Goal: Task Accomplishment & Management: Complete application form

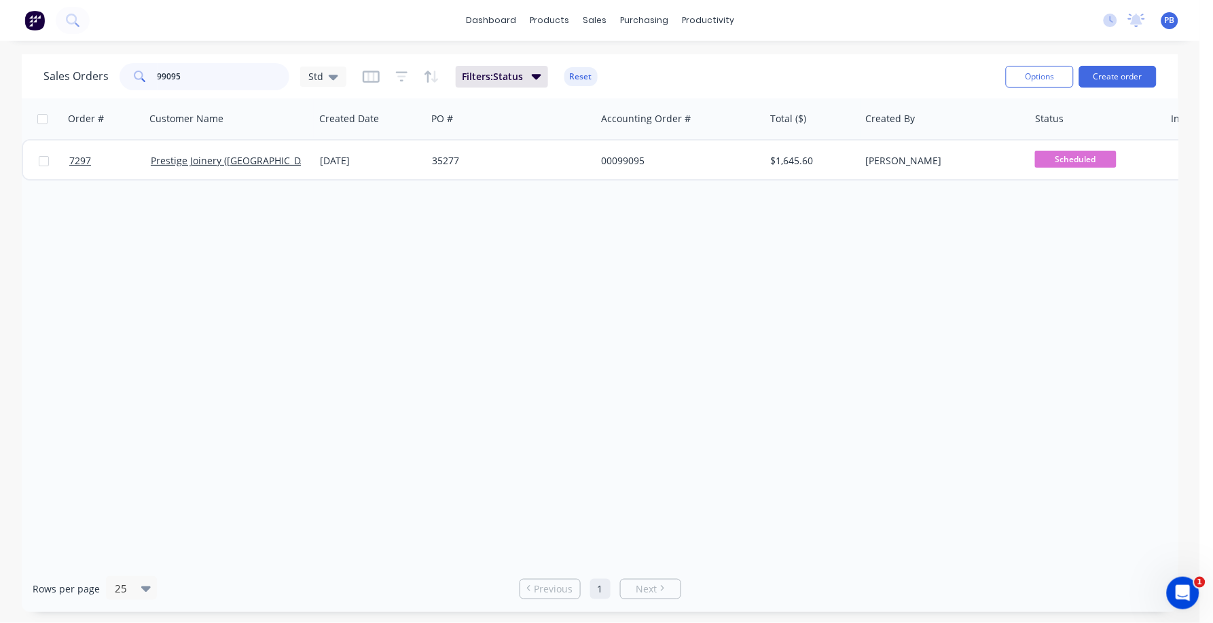
drag, startPoint x: 200, startPoint y: 77, endPoint x: 120, endPoint y: 65, distance: 80.4
click at [120, 65] on div "99095" at bounding box center [204, 76] width 170 height 27
type input "EMANATE"
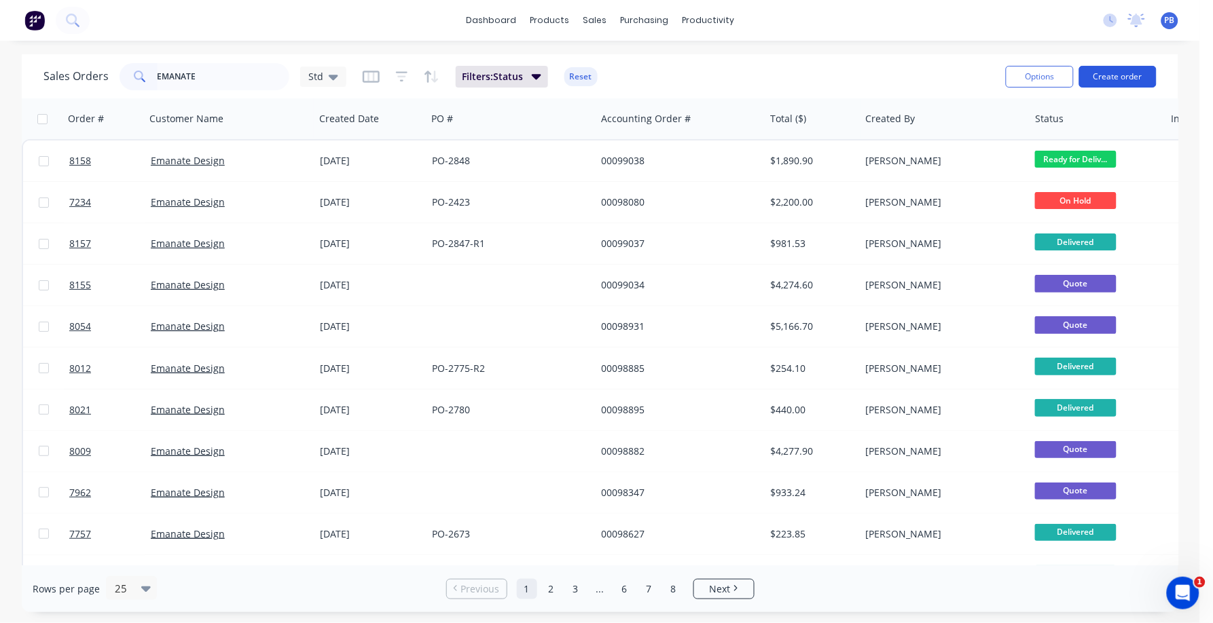
click at [1120, 74] on button "Create order" at bounding box center [1117, 77] width 77 height 22
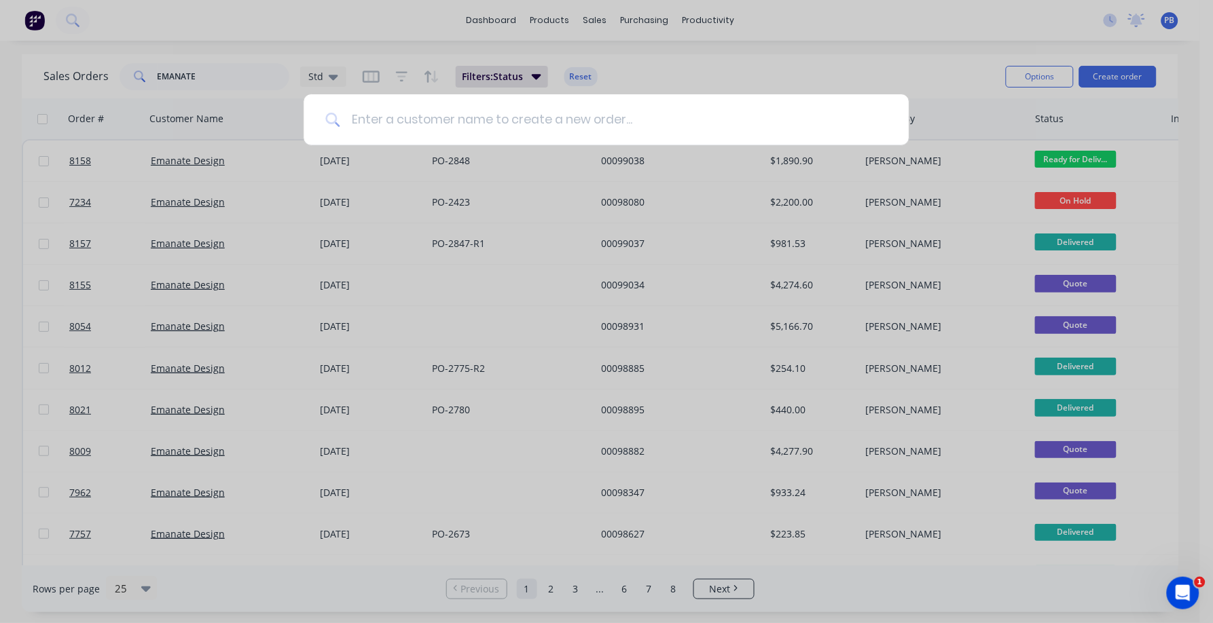
click at [605, 124] on input at bounding box center [613, 119] width 547 height 51
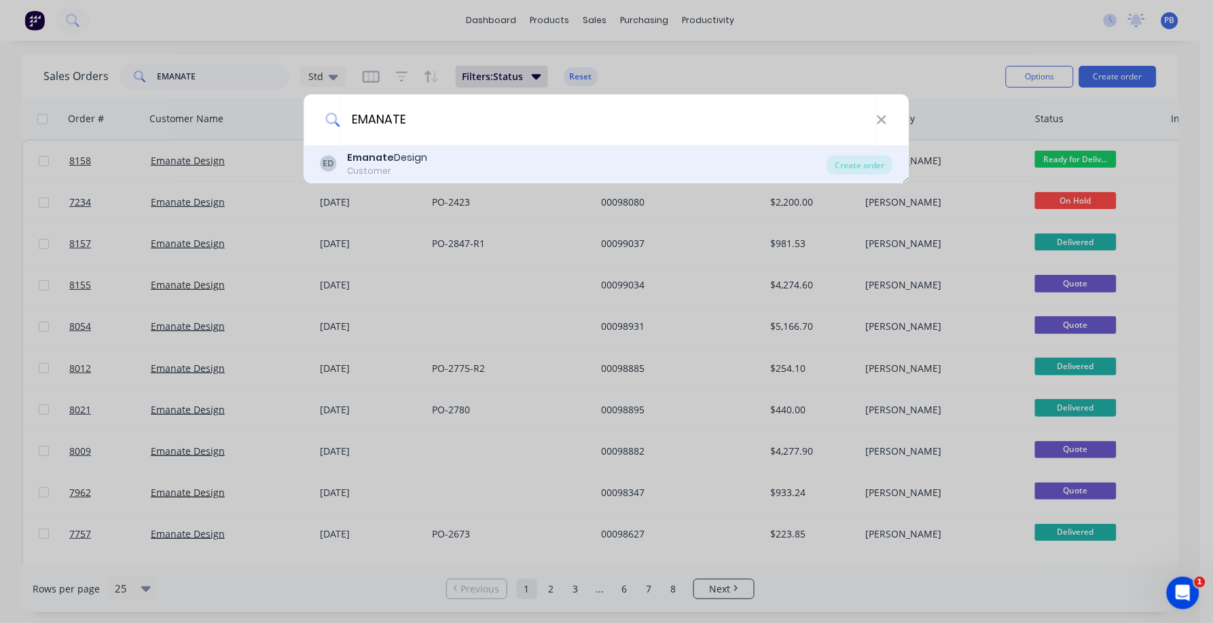
type input "EMANATE"
click at [407, 160] on div "Emanate Design" at bounding box center [388, 158] width 80 height 14
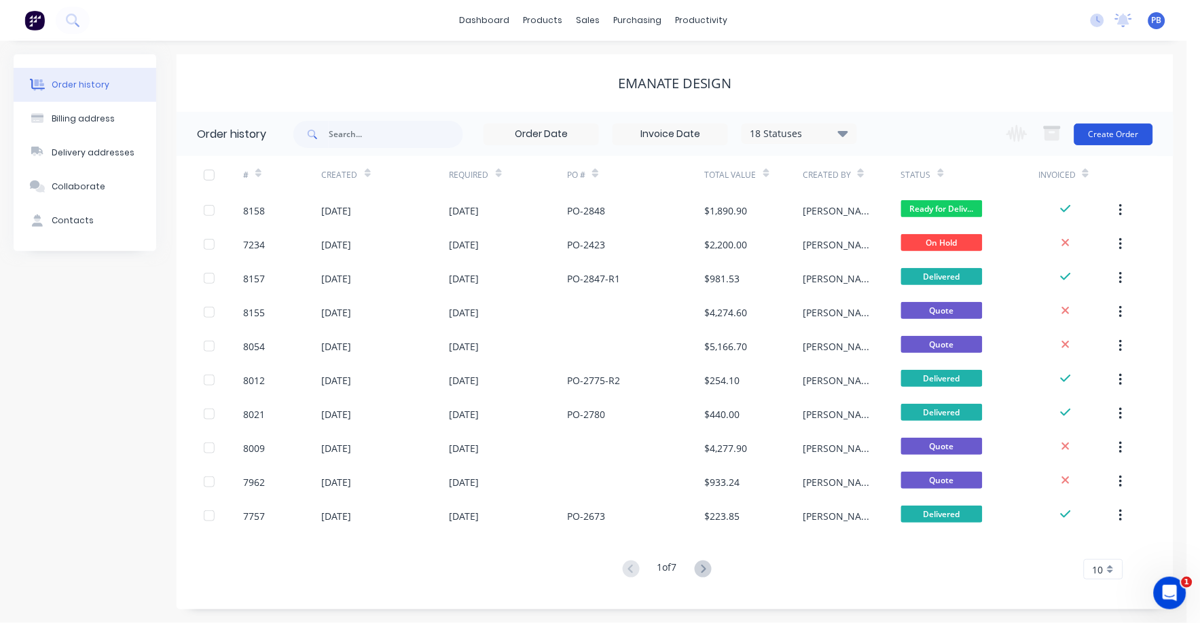
click at [1111, 127] on button "Create Order" at bounding box center [1113, 135] width 79 height 22
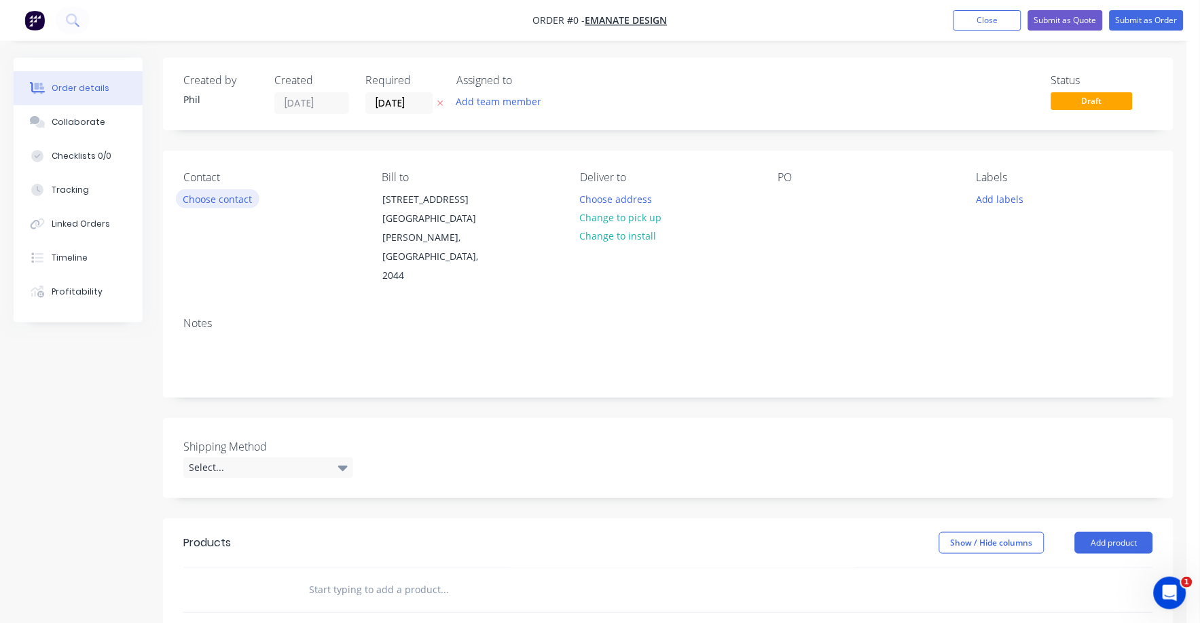
click at [227, 197] on button "Choose contact" at bounding box center [218, 198] width 84 height 18
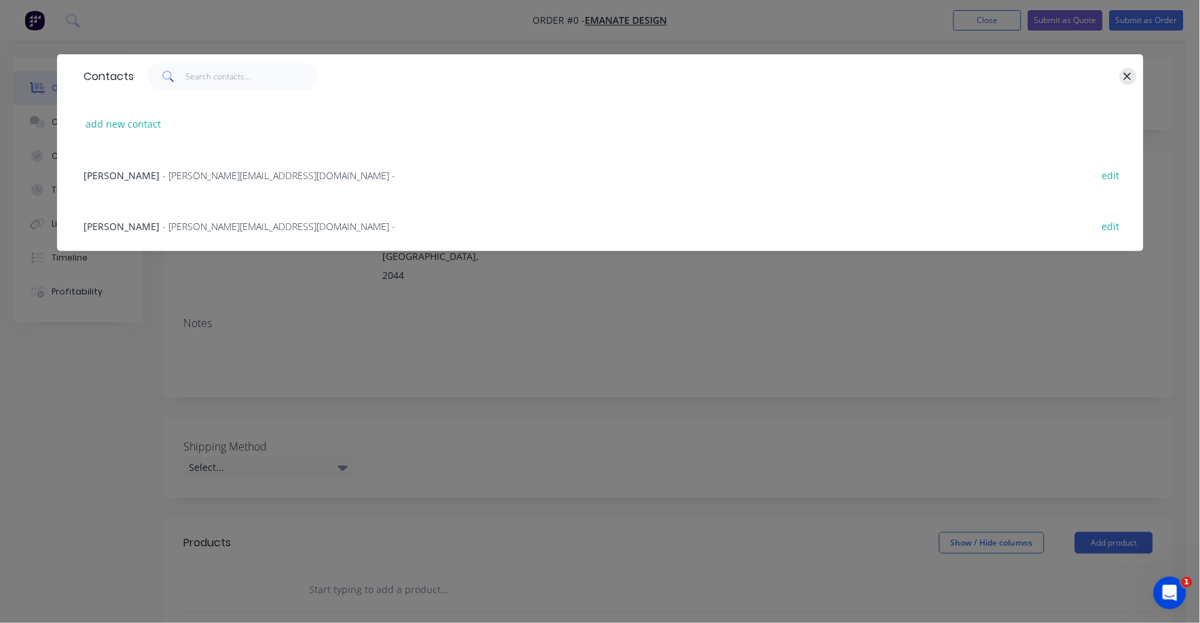
click at [1121, 77] on button "button" at bounding box center [1128, 76] width 17 height 17
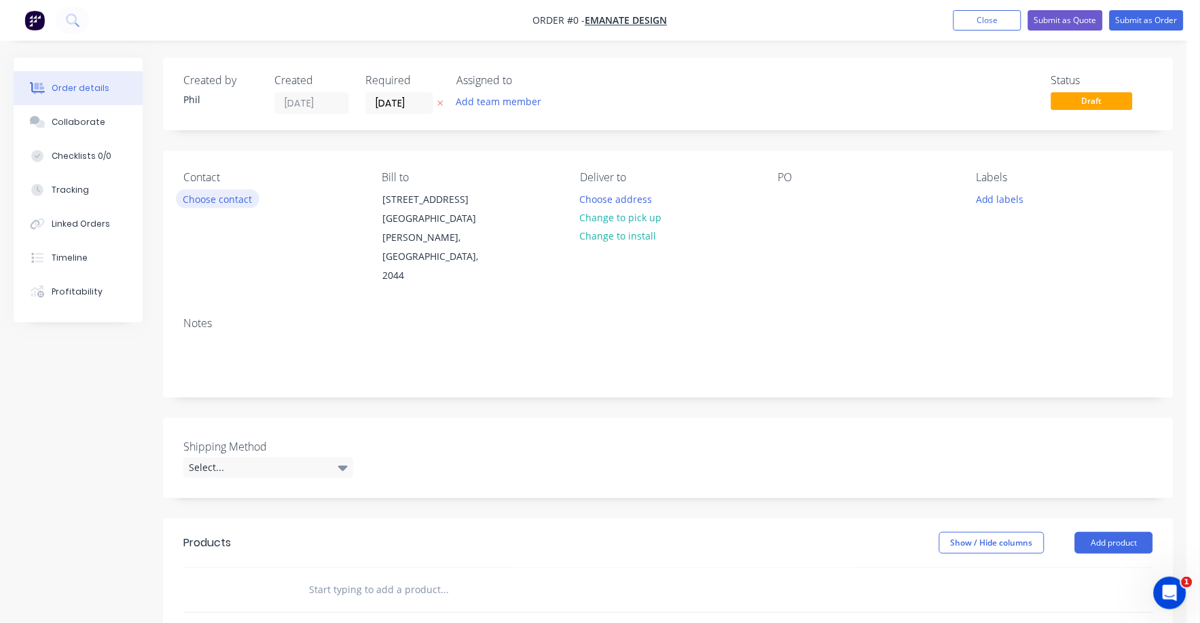
click at [218, 200] on button "Choose contact" at bounding box center [218, 198] width 84 height 18
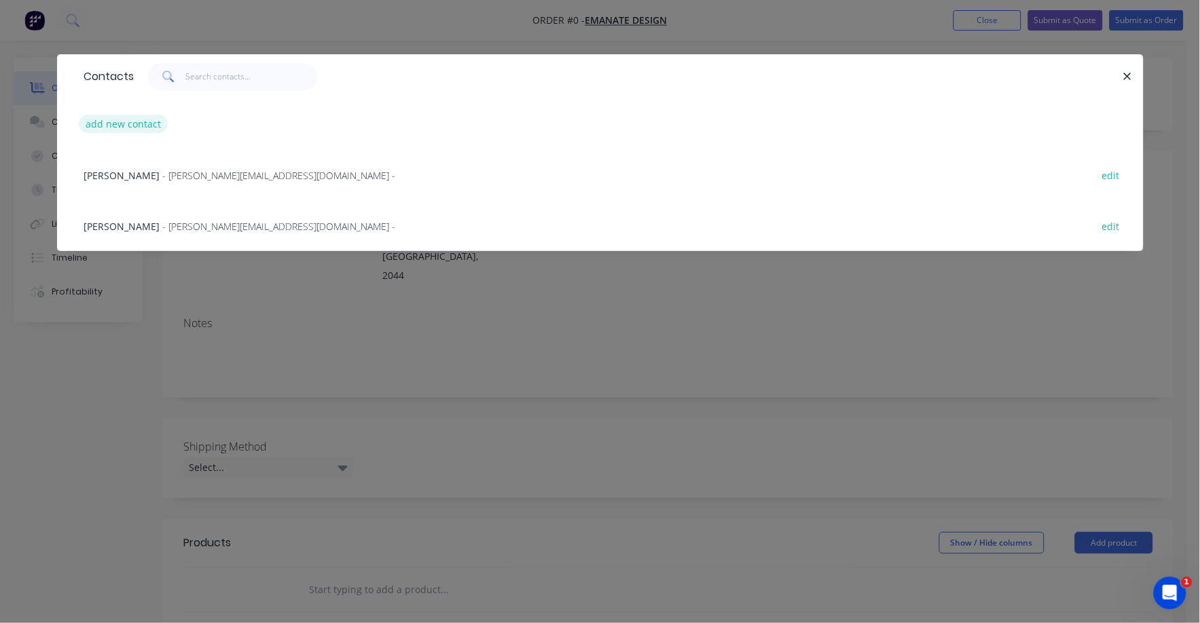
click at [147, 123] on button "add new contact" at bounding box center [124, 124] width 90 height 18
select select "AU"
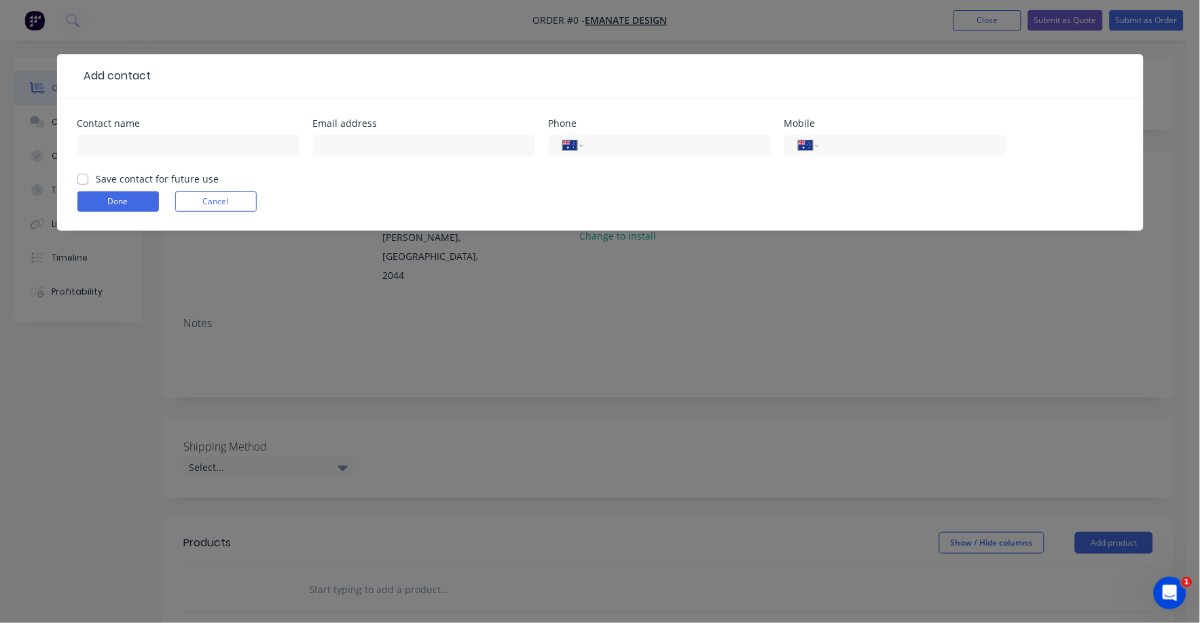
scroll to position [287, 0]
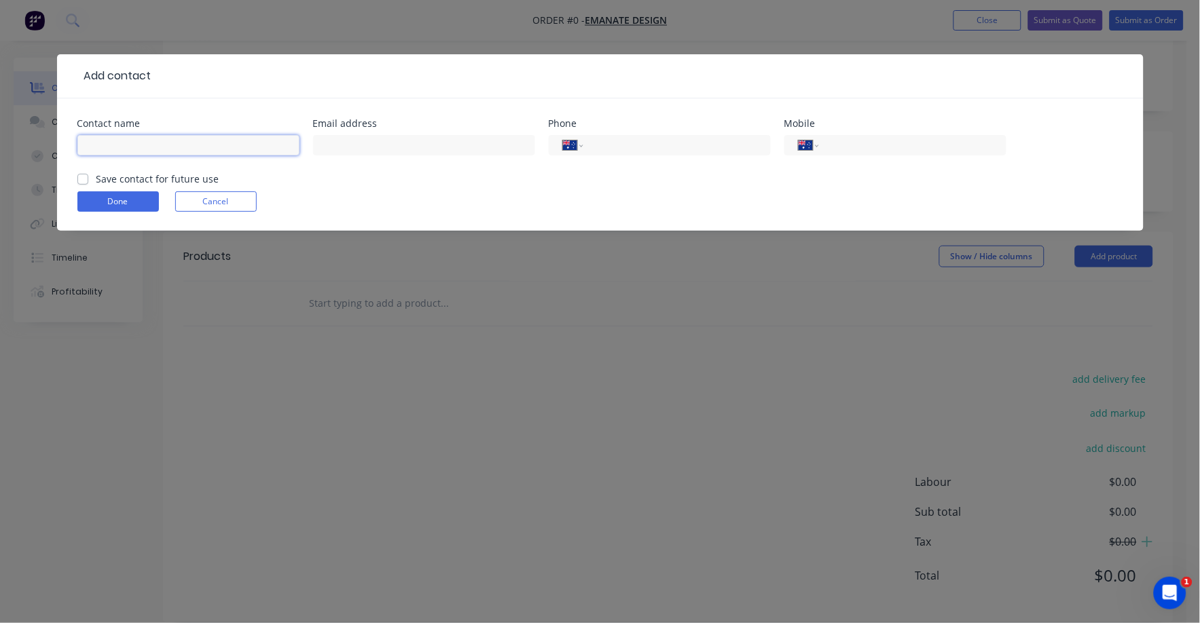
drag, startPoint x: 119, startPoint y: 142, endPoint x: 127, endPoint y: 142, distance: 8.1
click at [119, 142] on input "text" at bounding box center [188, 145] width 222 height 20
type input "b"
type input "[PERSON_NAME]"
click at [361, 148] on input "text" at bounding box center [424, 145] width 222 height 20
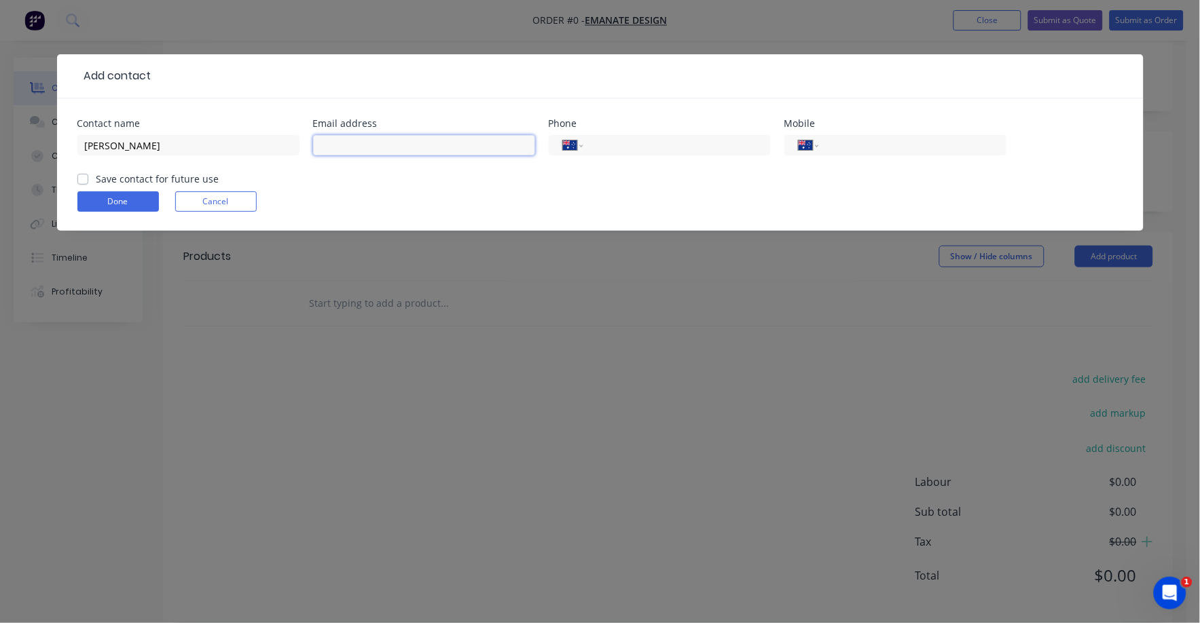
paste input "[EMAIL_ADDRESS][PERSON_NAME][DOMAIN_NAME]"
type input "[EMAIL_ADDRESS][PERSON_NAME][DOMAIN_NAME]"
click at [467, 304] on div "Add contact Contact name [PERSON_NAME] Email address [EMAIL_ADDRESS][PERSON_NAM…" at bounding box center [600, 311] width 1200 height 623
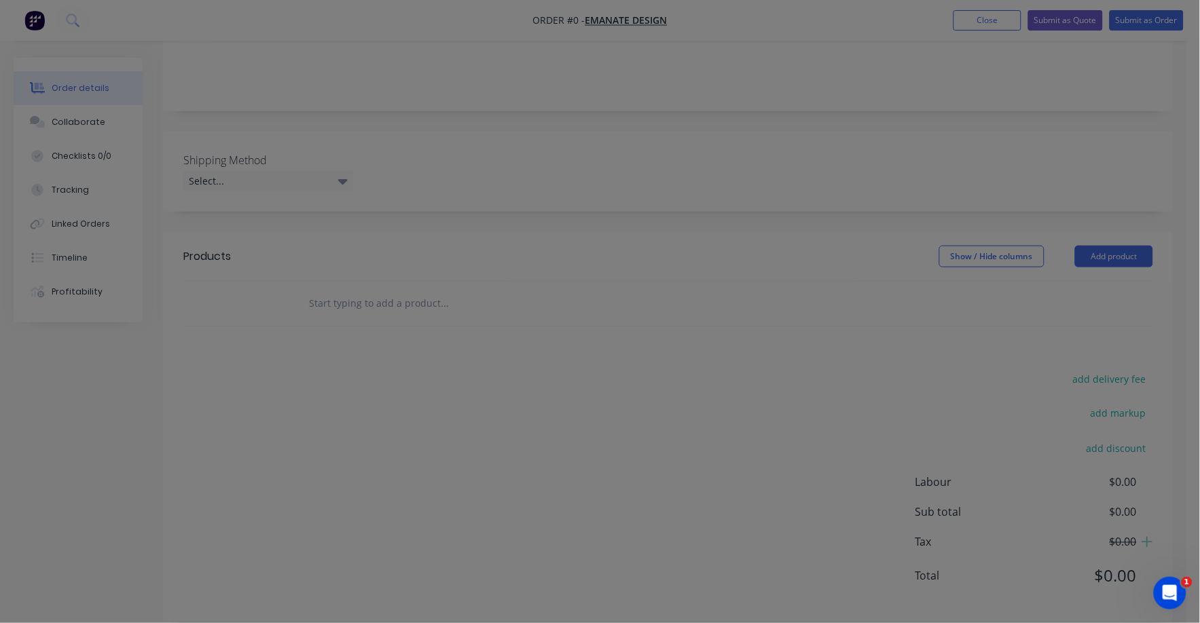
scroll to position [0, 0]
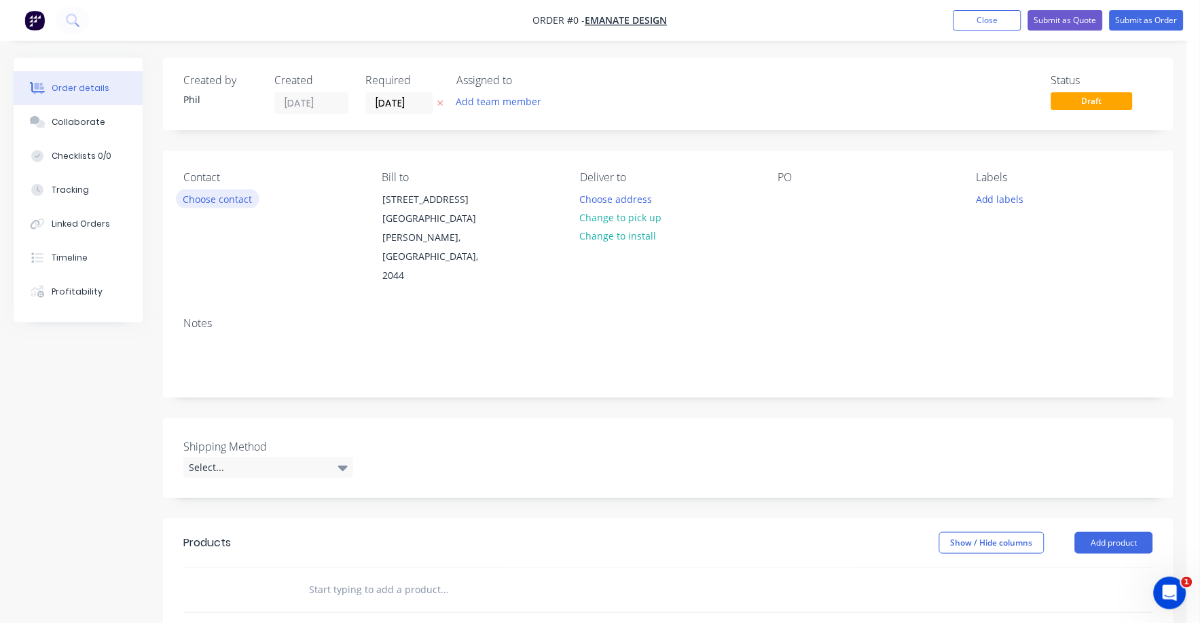
click at [213, 194] on button "Choose contact" at bounding box center [218, 198] width 84 height 18
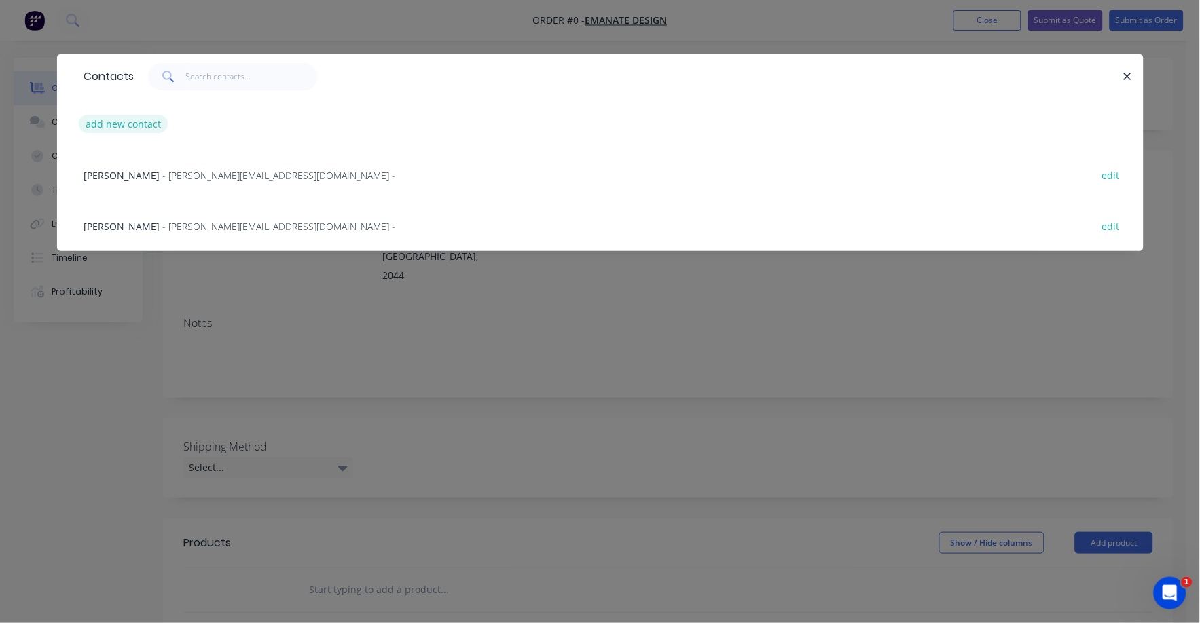
click at [139, 122] on button "add new contact" at bounding box center [124, 124] width 90 height 18
select select "AU"
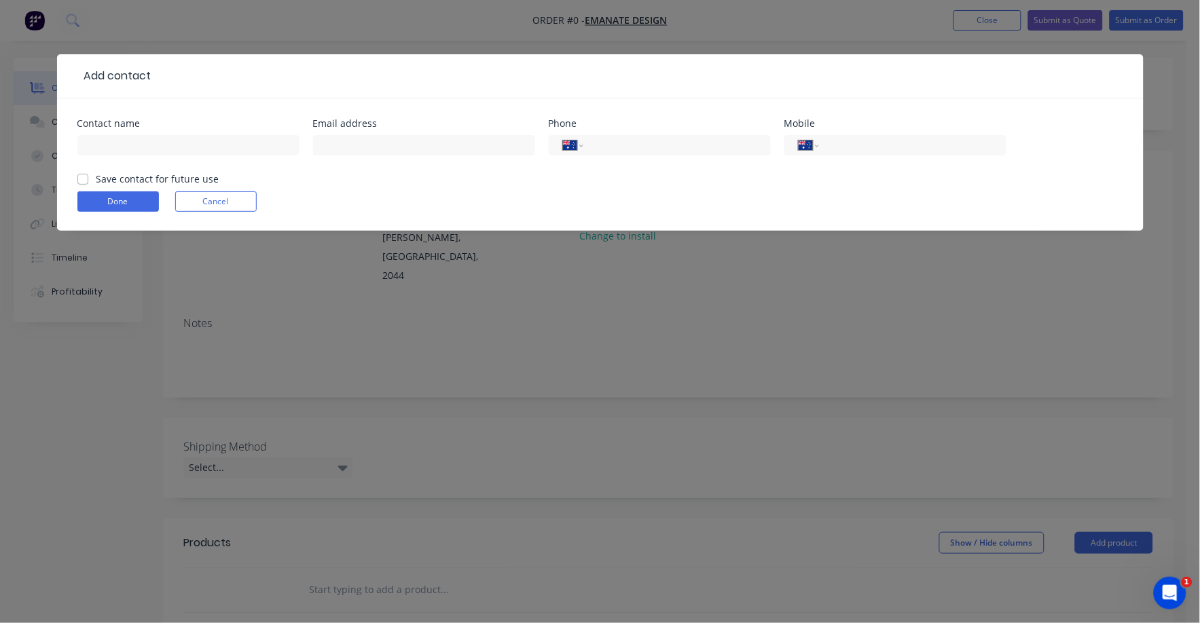
scroll to position [287, 0]
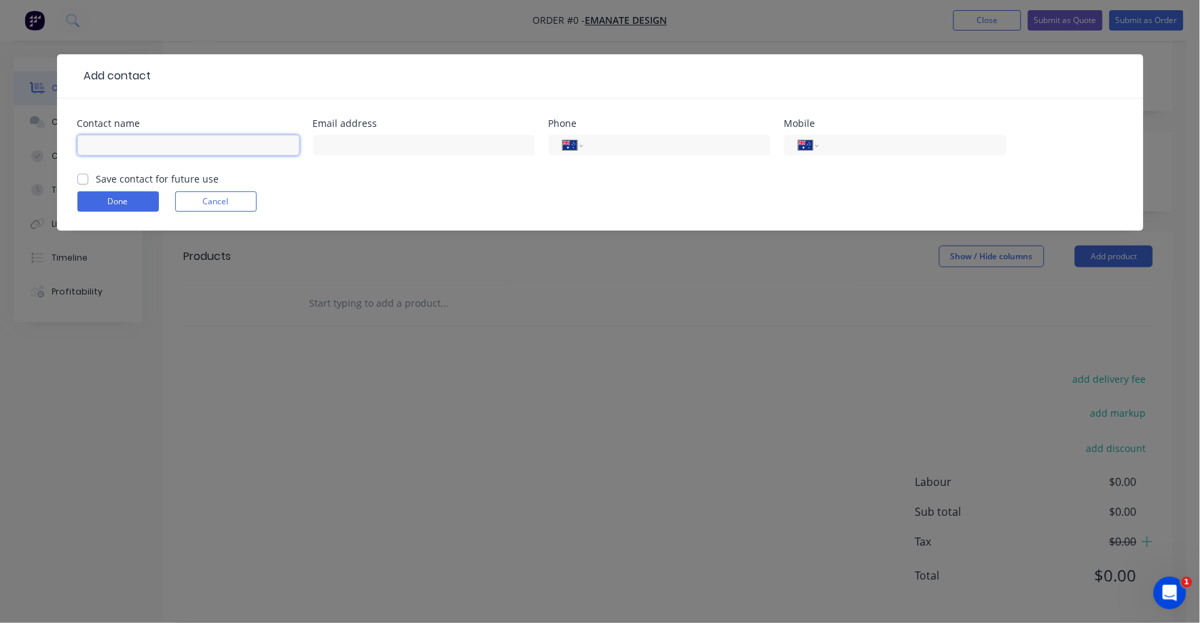
click at [128, 136] on input "text" at bounding box center [188, 145] width 222 height 20
type input "[PERSON_NAME]"
paste input "[EMAIL_ADDRESS][PERSON_NAME][DOMAIN_NAME]"
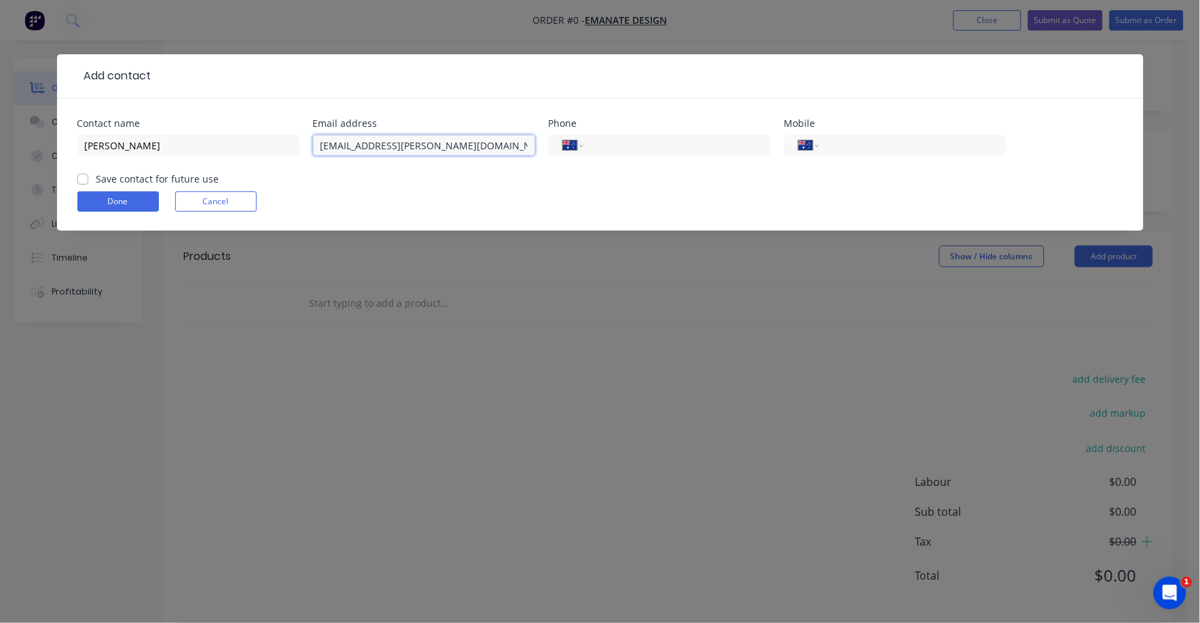
type input "[EMAIL_ADDRESS][PERSON_NAME][DOMAIN_NAME]"
click at [834, 143] on input "tel" at bounding box center [909, 146] width 163 height 16
click at [868, 151] on input "tel" at bounding box center [909, 146] width 163 height 16
paste input "0447 109 166"
type input "0447 109 166"
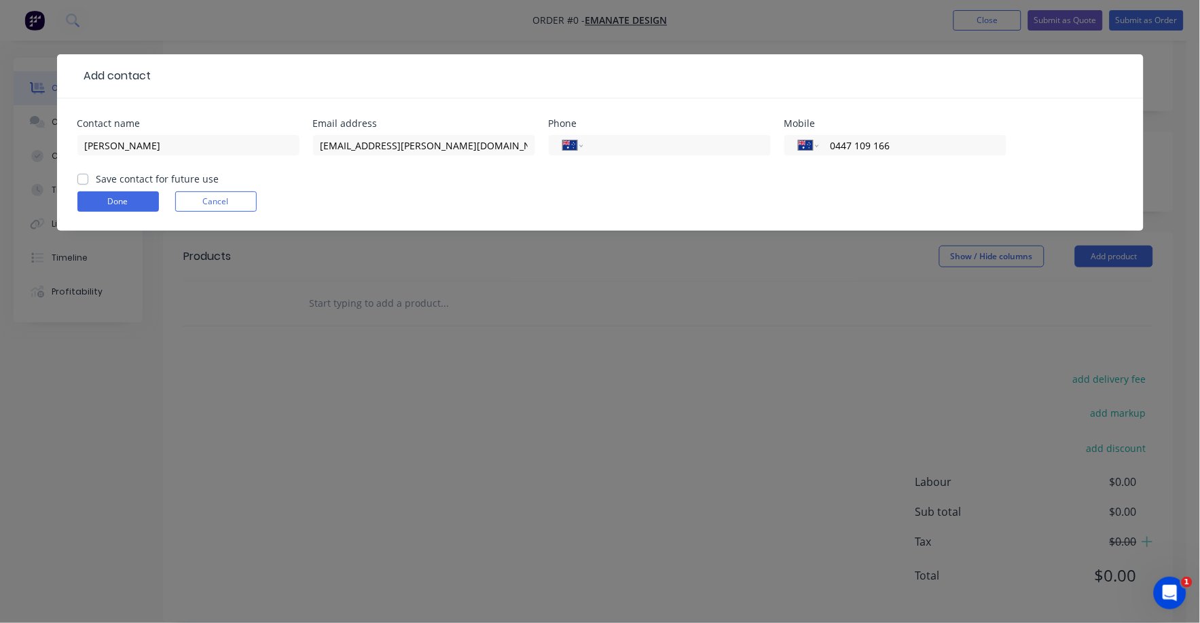
click at [94, 176] on div "Save contact for future use" at bounding box center [148, 179] width 142 height 14
click at [77, 176] on div "Save contact for future use" at bounding box center [148, 179] width 142 height 14
click at [96, 181] on label "Save contact for future use" at bounding box center [157, 179] width 123 height 14
click at [84, 181] on input "Save contact for future use" at bounding box center [82, 178] width 11 height 13
checkbox input "true"
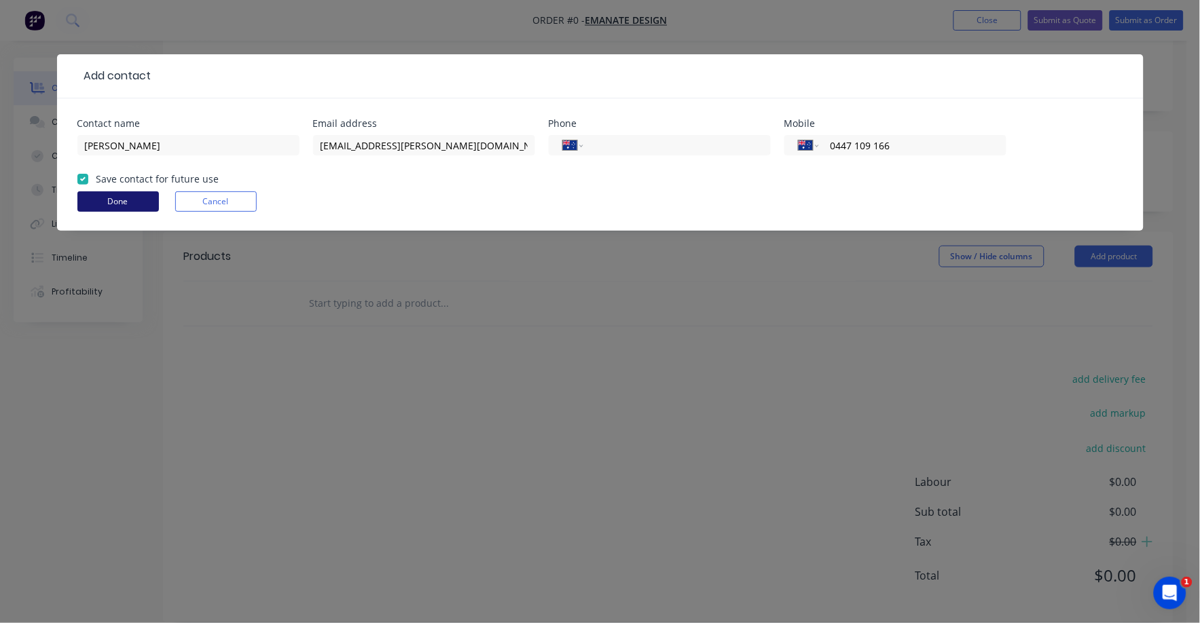
click at [105, 204] on button "Done" at bounding box center [117, 201] width 81 height 20
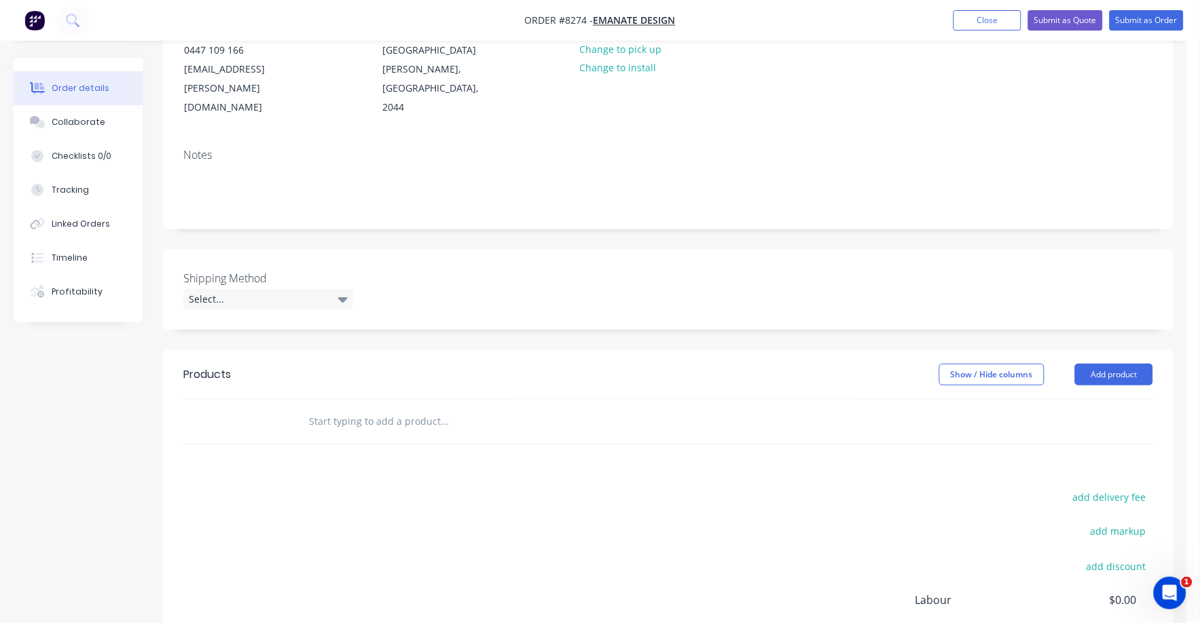
scroll to position [169, 0]
click at [342, 297] on icon at bounding box center [343, 299] width 10 height 5
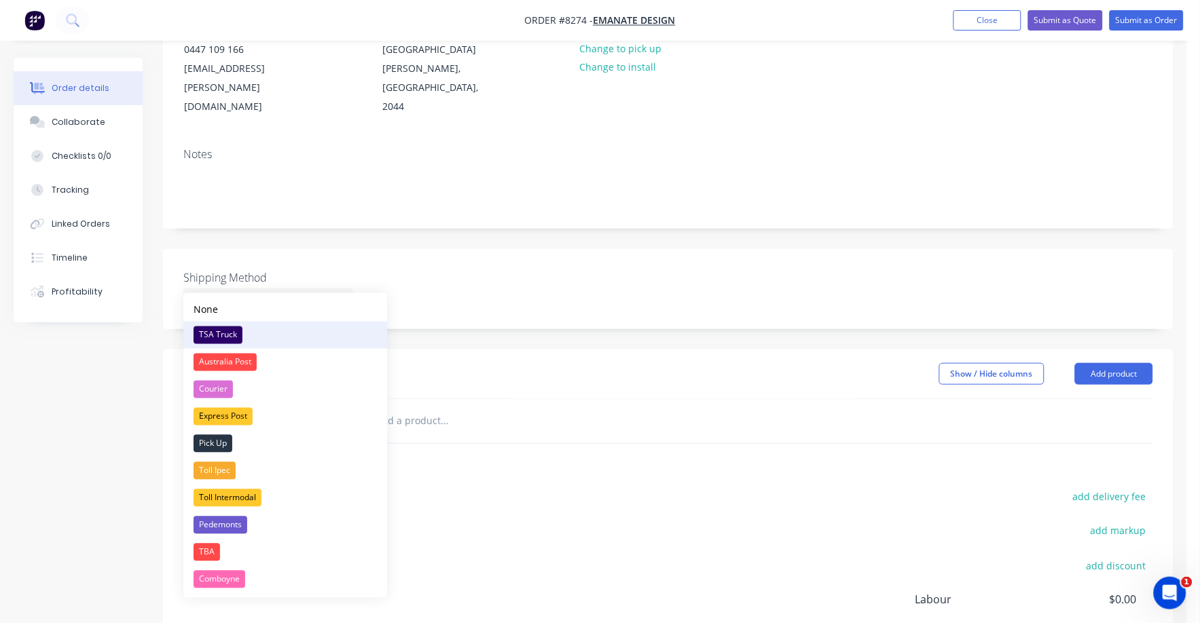
click at [217, 337] on div "TSA Truck" at bounding box center [218, 336] width 49 height 18
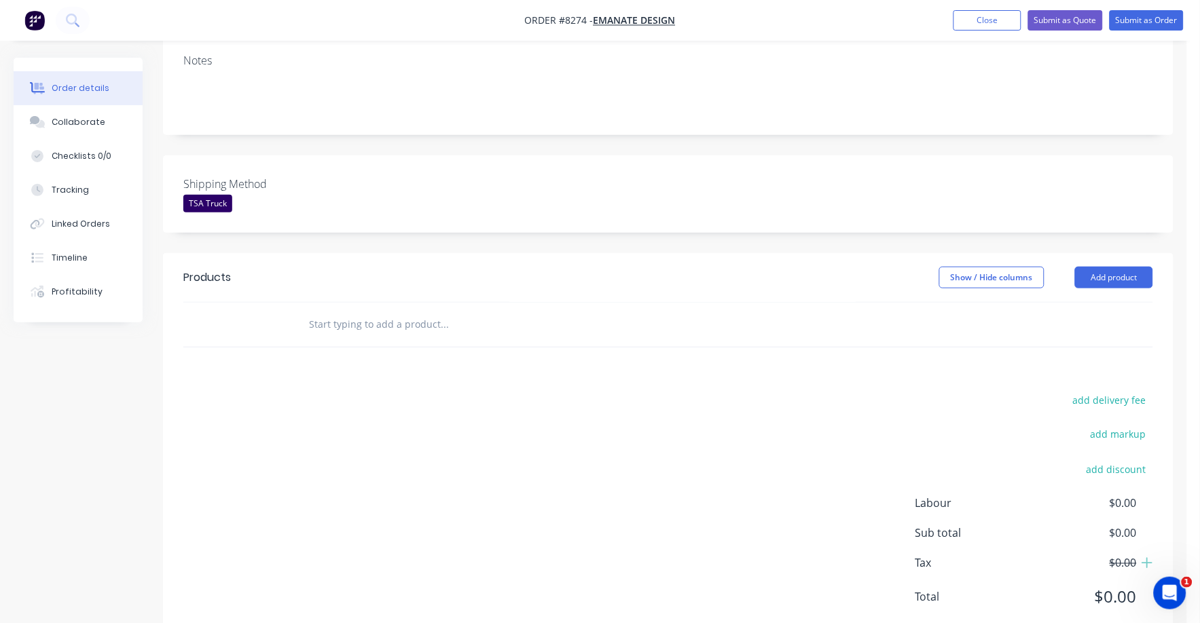
scroll to position [284, 0]
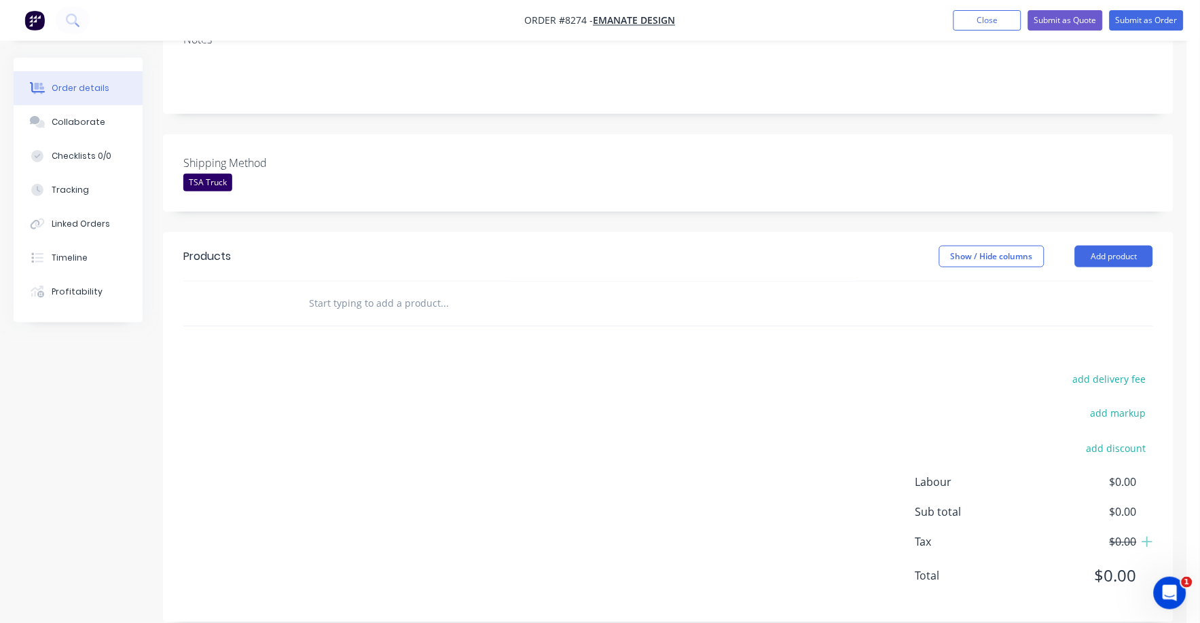
drag, startPoint x: 1118, startPoint y: 358, endPoint x: 1174, endPoint y: 361, distance: 56.5
click at [1121, 370] on button "add delivery fee" at bounding box center [1109, 379] width 88 height 18
type input "75"
click input "submit" at bounding box center [0, 0] width 0 height 0
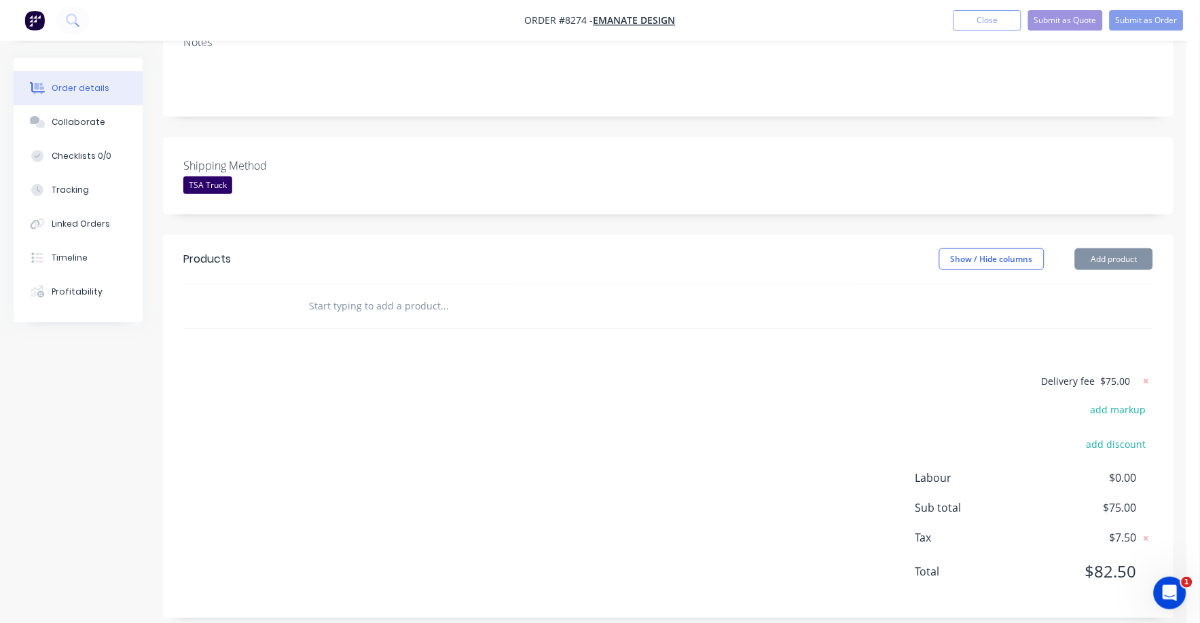
scroll to position [278, 0]
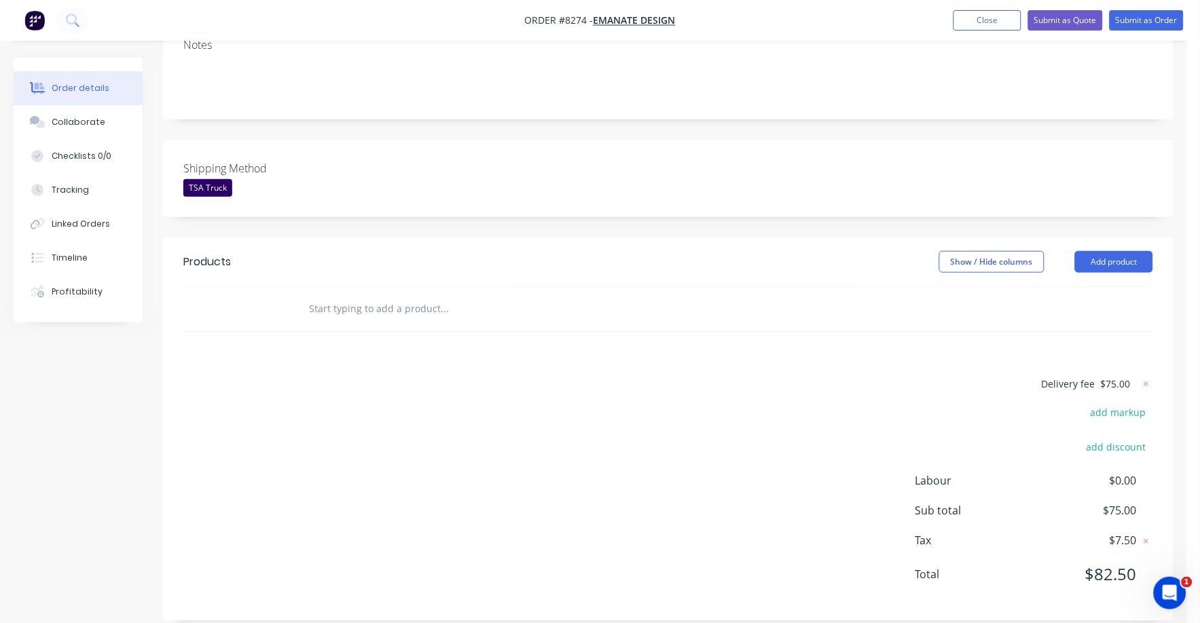
click at [879, 375] on div "Delivery fee $75.00 add markup add discount Labour $0.00 Sub total $75.00 Tax $…" at bounding box center [668, 487] width 970 height 225
click at [351, 295] on input "text" at bounding box center [444, 308] width 272 height 27
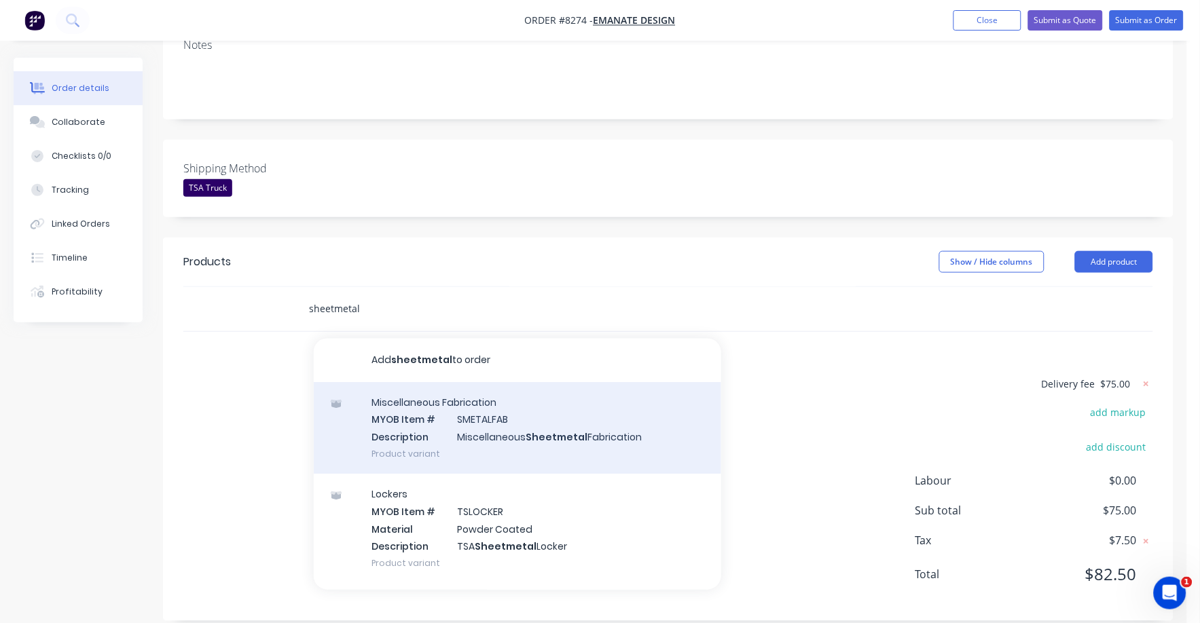
type input "sheetmetal"
click at [504, 414] on div "Miscellaneous Fabrication MYOB Item # SMETALFAB Description Miscellaneous Sheet…" at bounding box center [517, 428] width 407 height 92
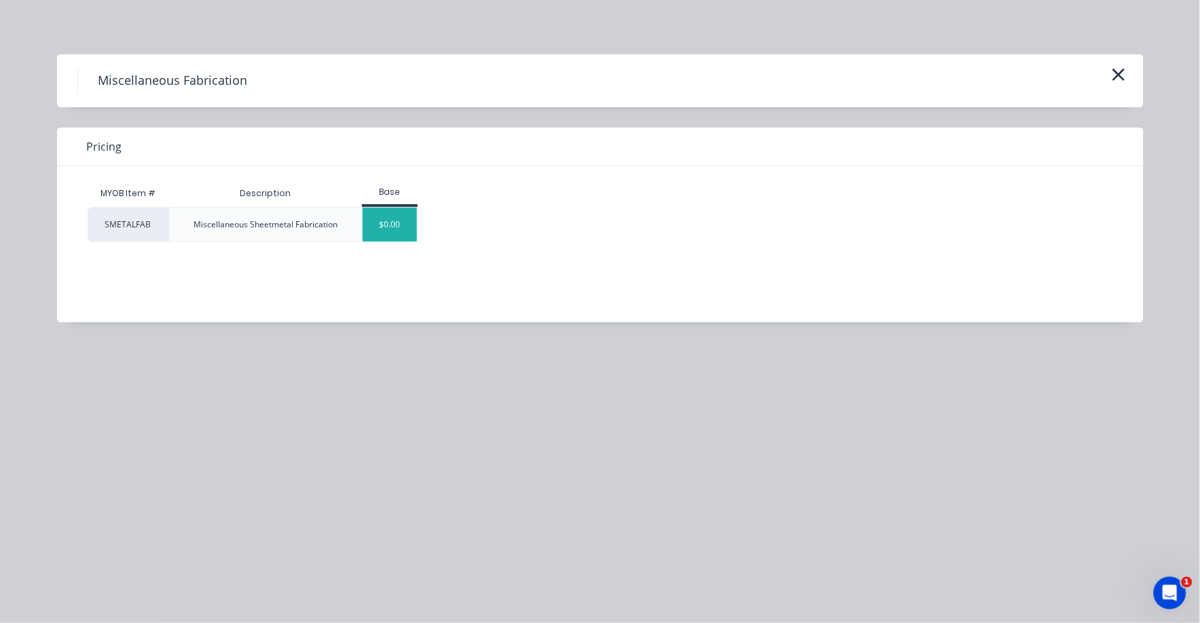
click at [378, 221] on div "$0.00" at bounding box center [390, 225] width 55 height 34
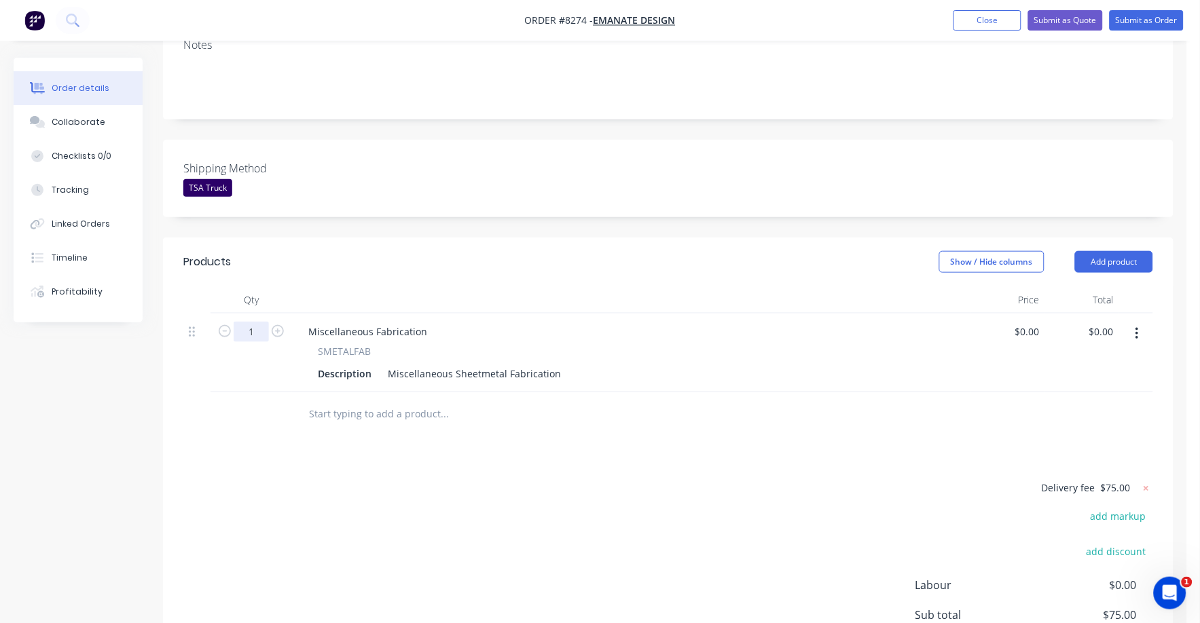
click at [251, 322] on input "1" at bounding box center [251, 332] width 35 height 20
type input "70"
drag, startPoint x: 386, startPoint y: 350, endPoint x: 564, endPoint y: 355, distance: 178.7
click at [564, 364] on div "Description Miscellaneous Sheetmetal Fabrication" at bounding box center [628, 374] width 633 height 20
type input "$13.30"
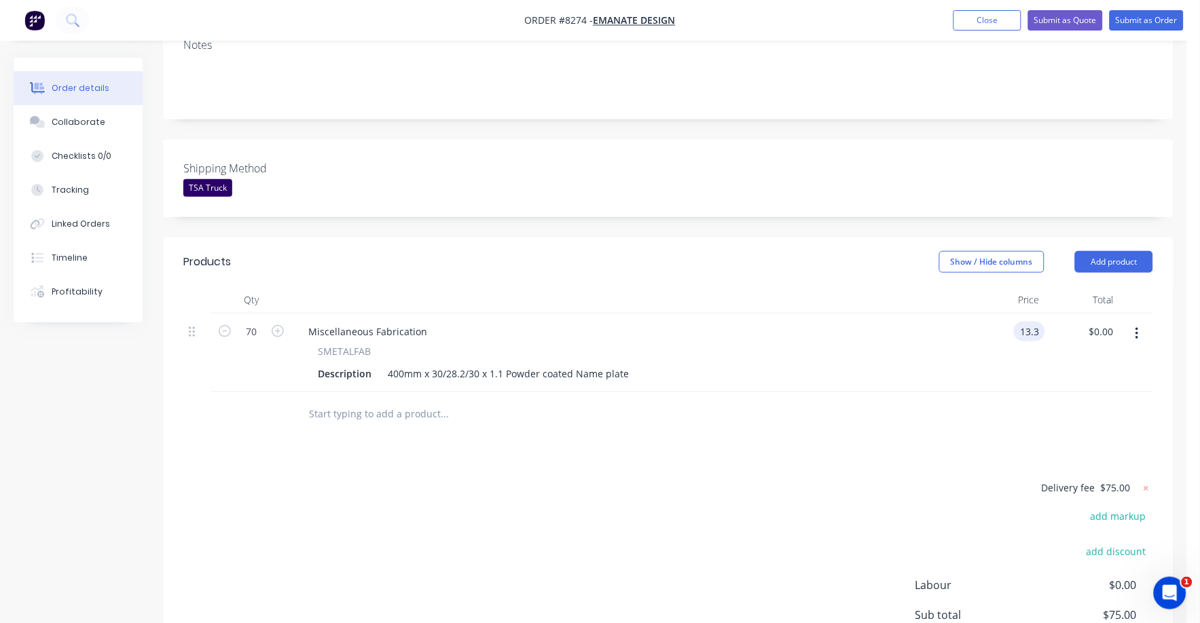
type input "$931.00"
click at [666, 401] on div at bounding box center [500, 414] width 407 height 27
click at [355, 401] on input "text" at bounding box center [444, 414] width 272 height 27
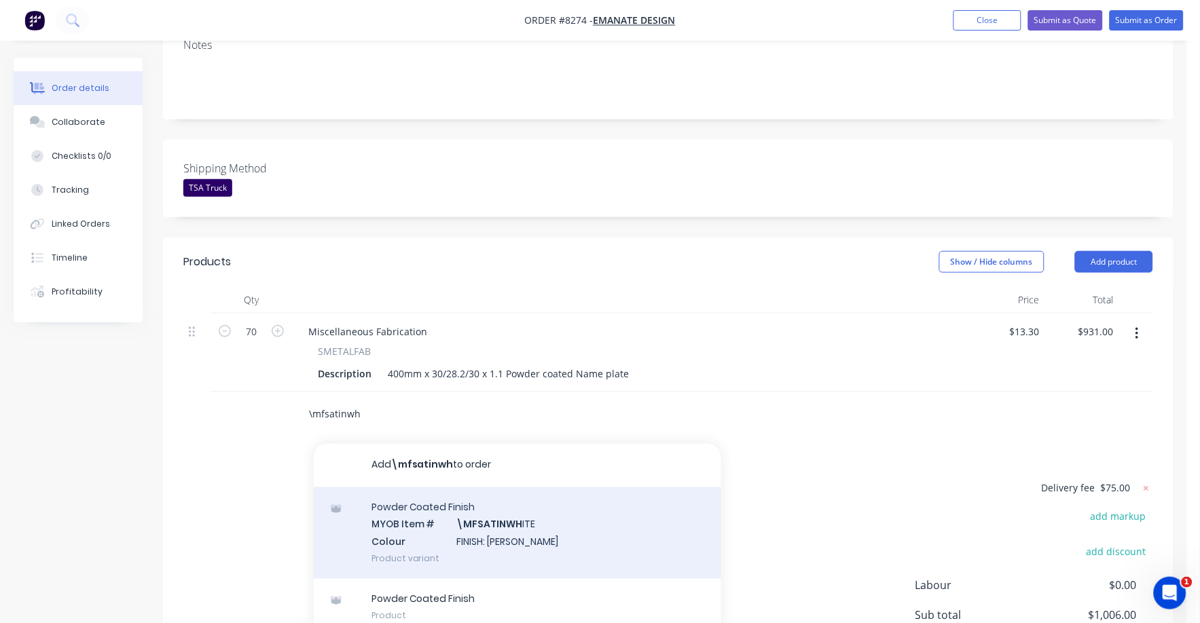
type input "\mfsatinwh"
click at [512, 509] on div "Powder Coated Finish MYOB Item # \MFSATINWH ITE Colour FINISH: Satin White Prod…" at bounding box center [517, 534] width 407 height 92
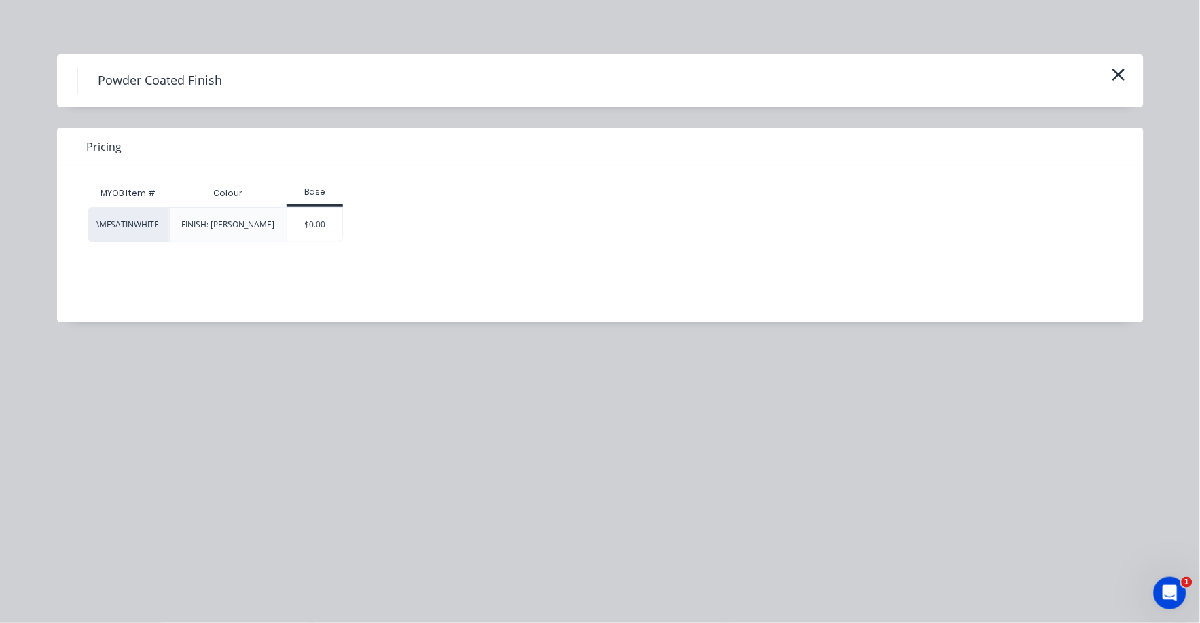
click at [316, 219] on div "$0.00" at bounding box center [314, 225] width 55 height 34
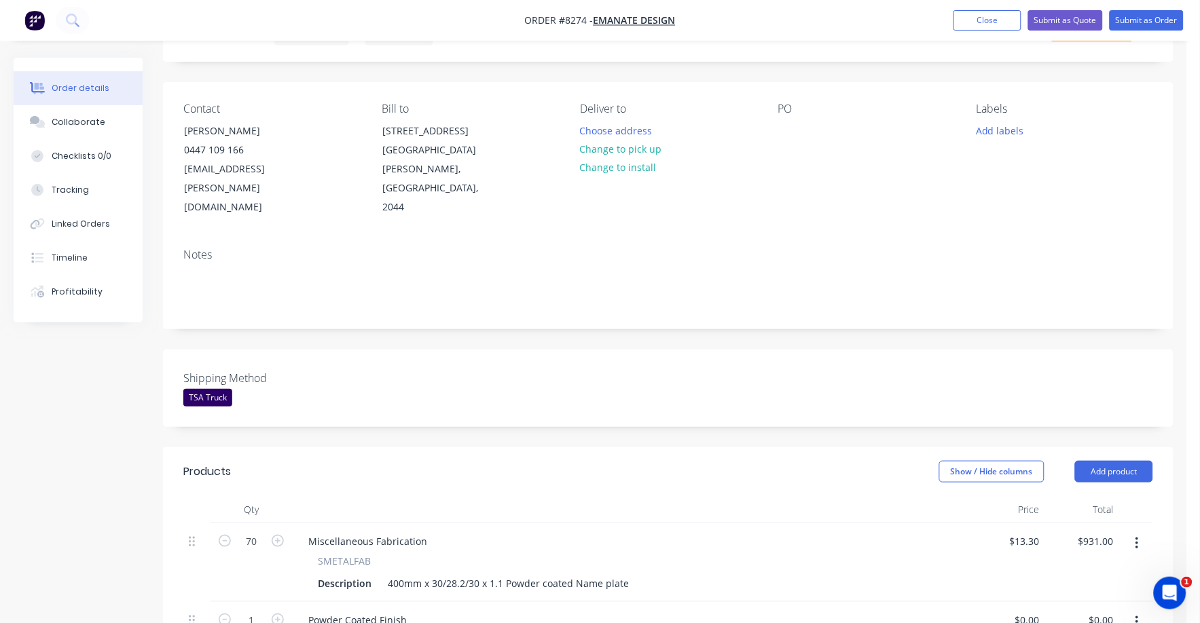
scroll to position [0, 0]
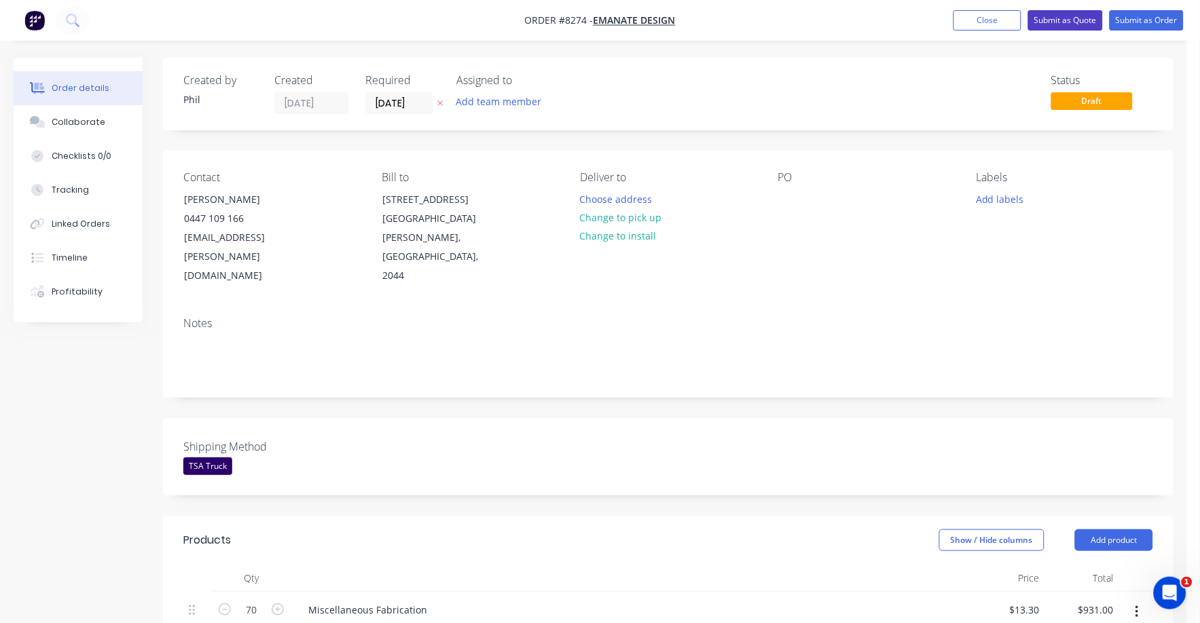
click at [1072, 20] on button "Submit as Quote" at bounding box center [1065, 20] width 75 height 20
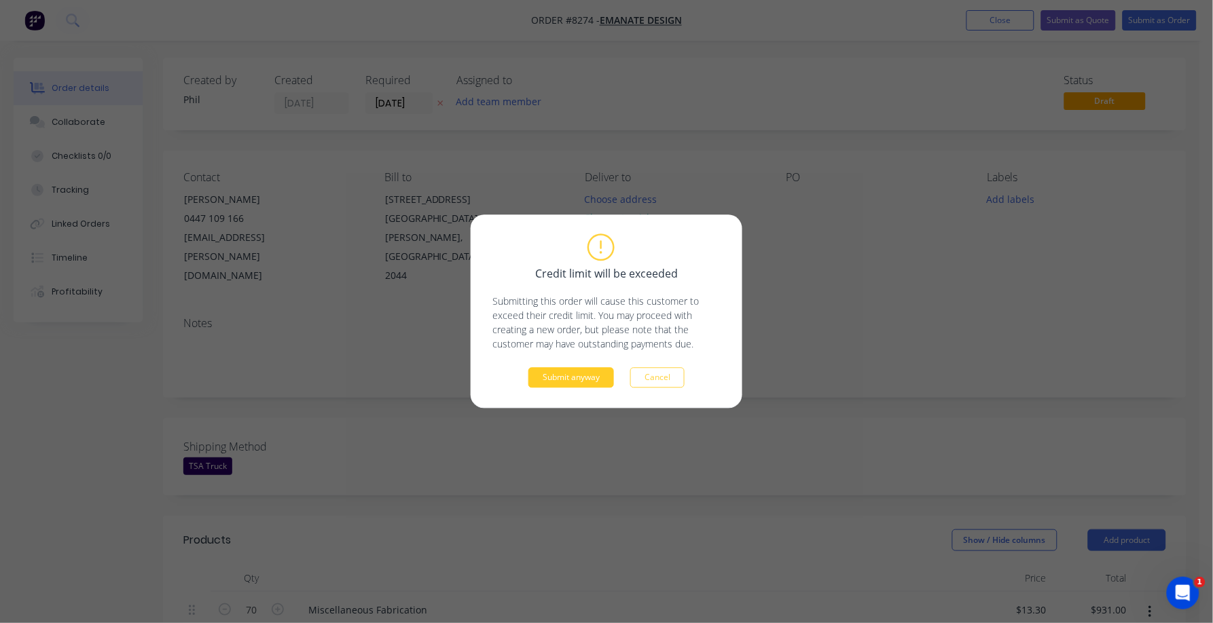
click at [559, 382] on button "Submit anyway" at bounding box center [571, 378] width 86 height 20
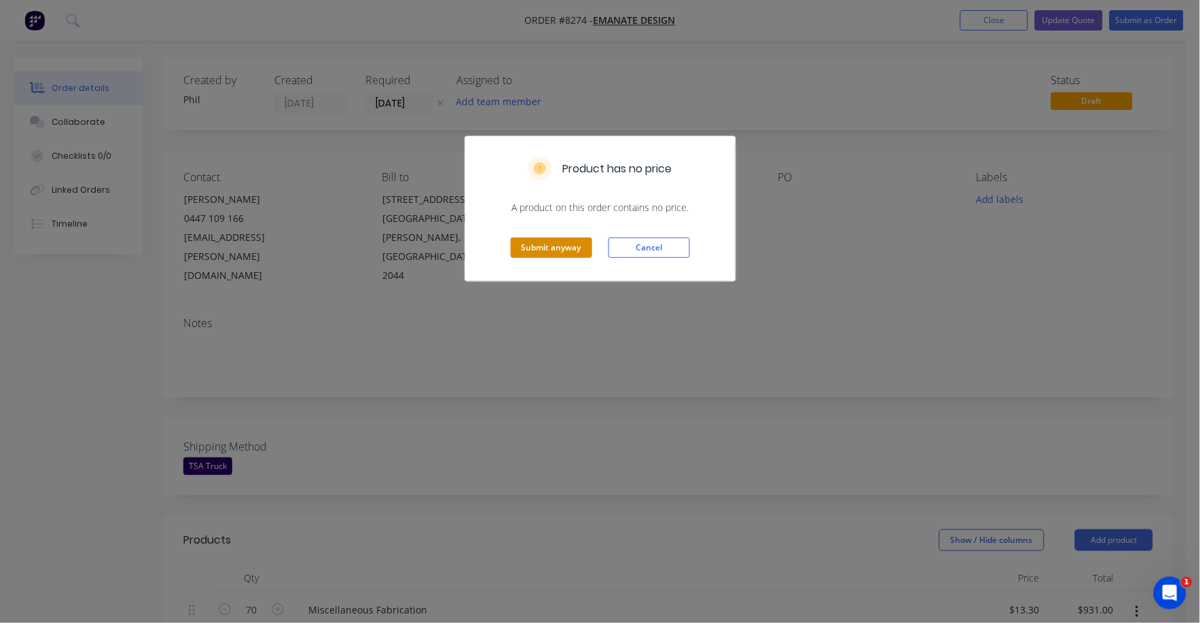
click at [562, 248] on button "Submit anyway" at bounding box center [551, 248] width 81 height 20
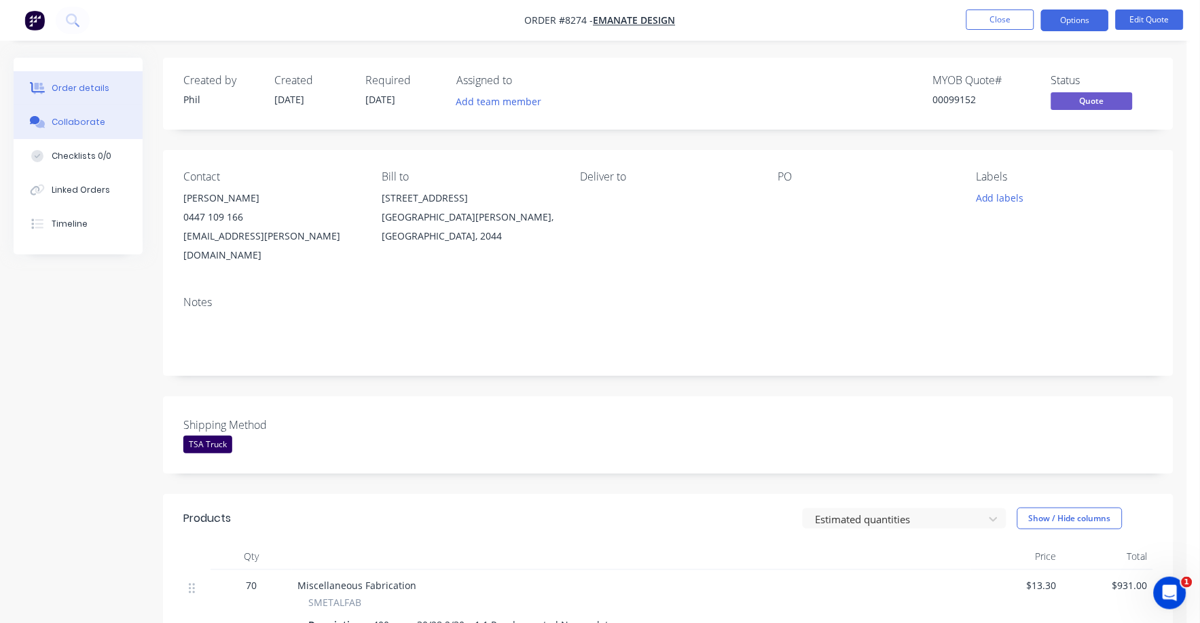
click at [68, 126] on div "Collaborate" at bounding box center [79, 122] width 54 height 12
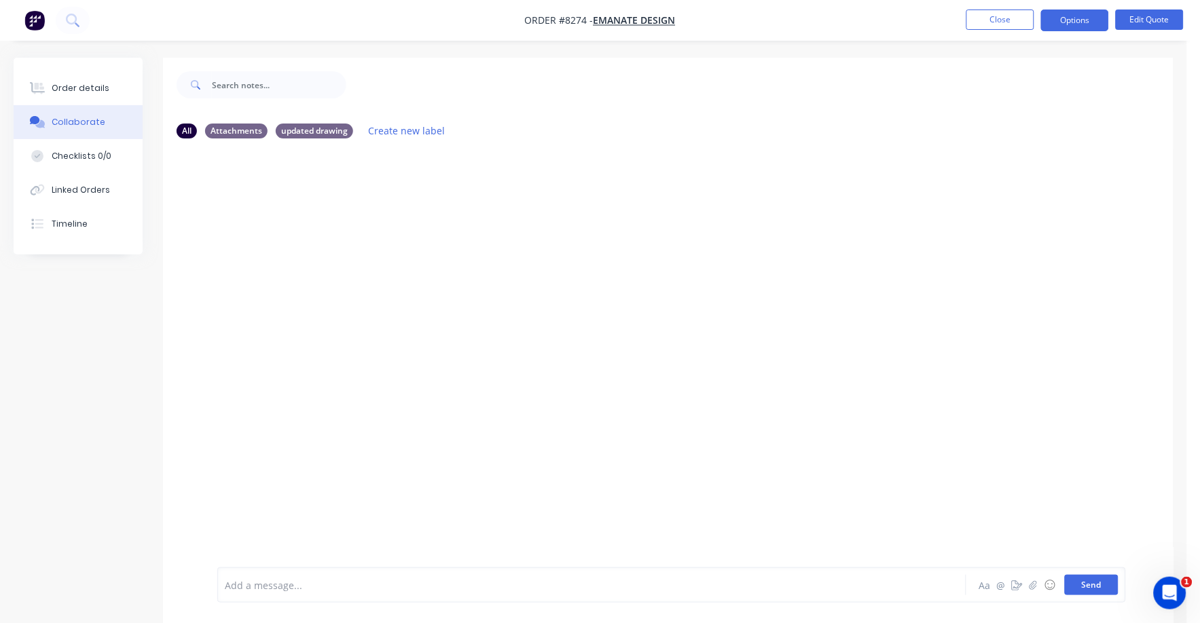
click at [1095, 589] on button "Send" at bounding box center [1092, 585] width 54 height 20
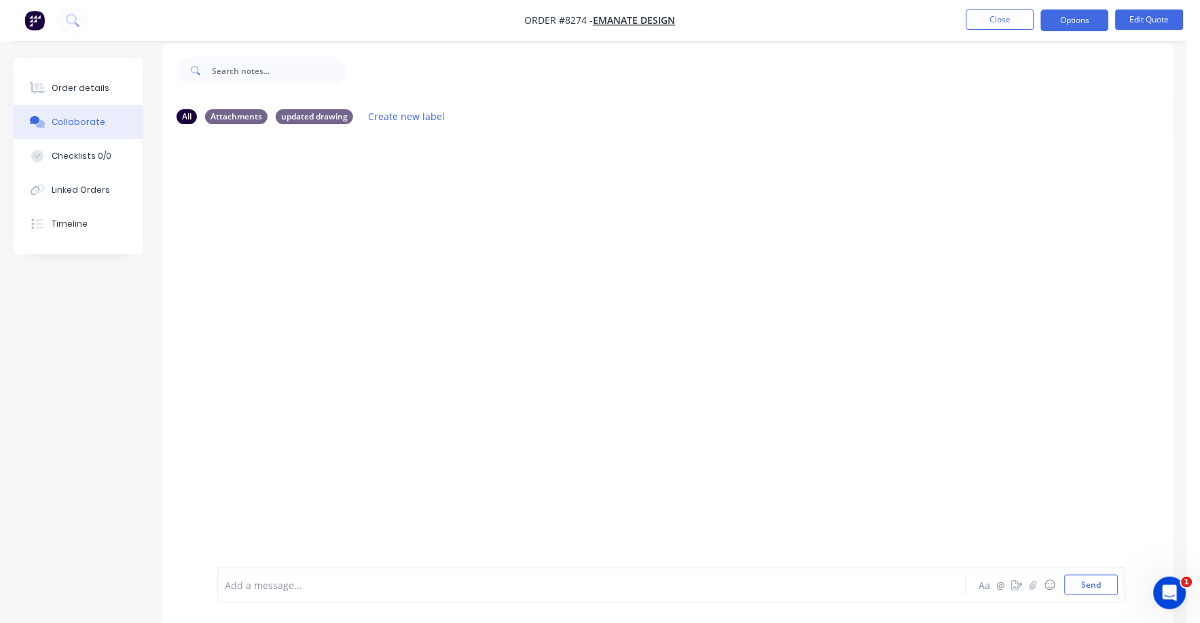
scroll to position [21, 0]
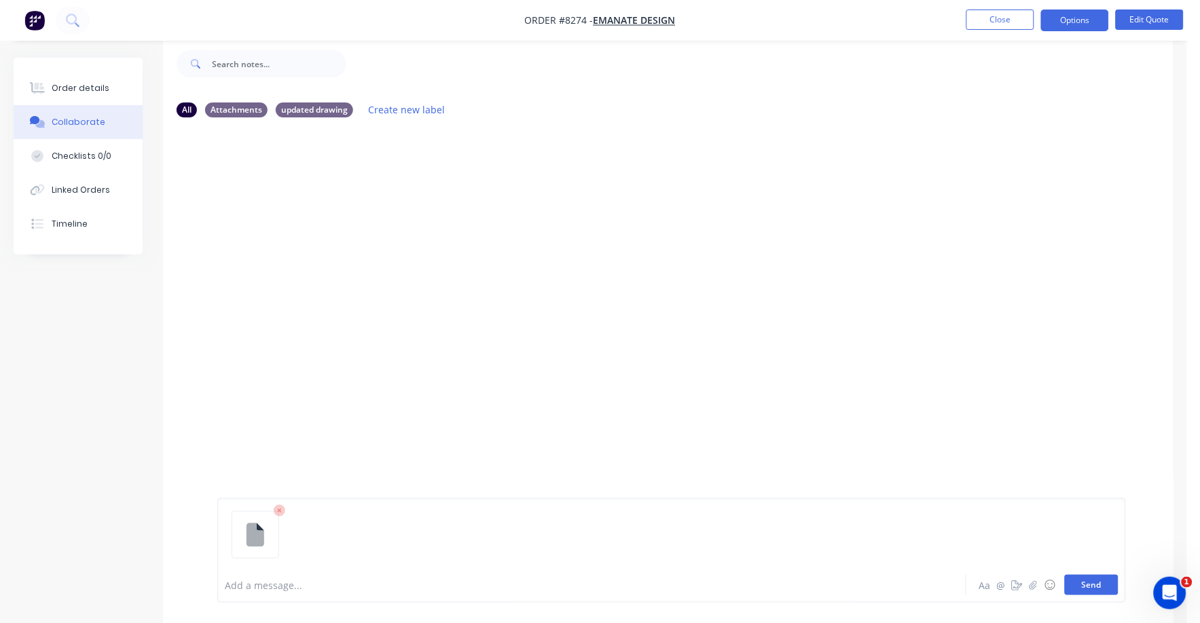
click at [1096, 587] on button "Send" at bounding box center [1092, 585] width 54 height 20
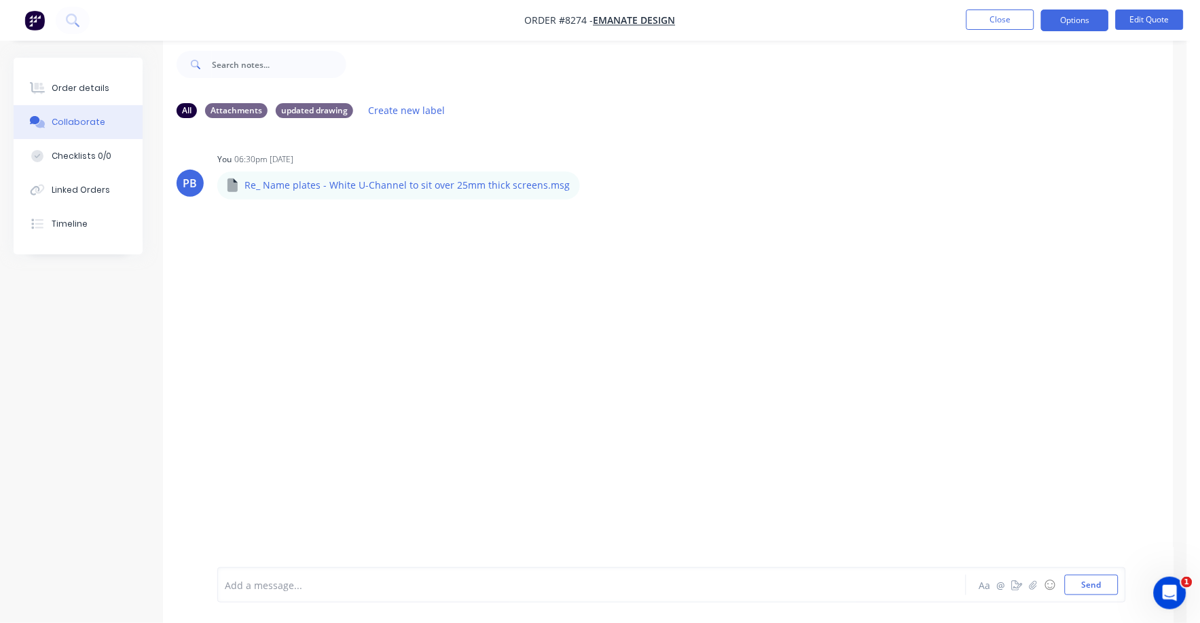
scroll to position [0, 0]
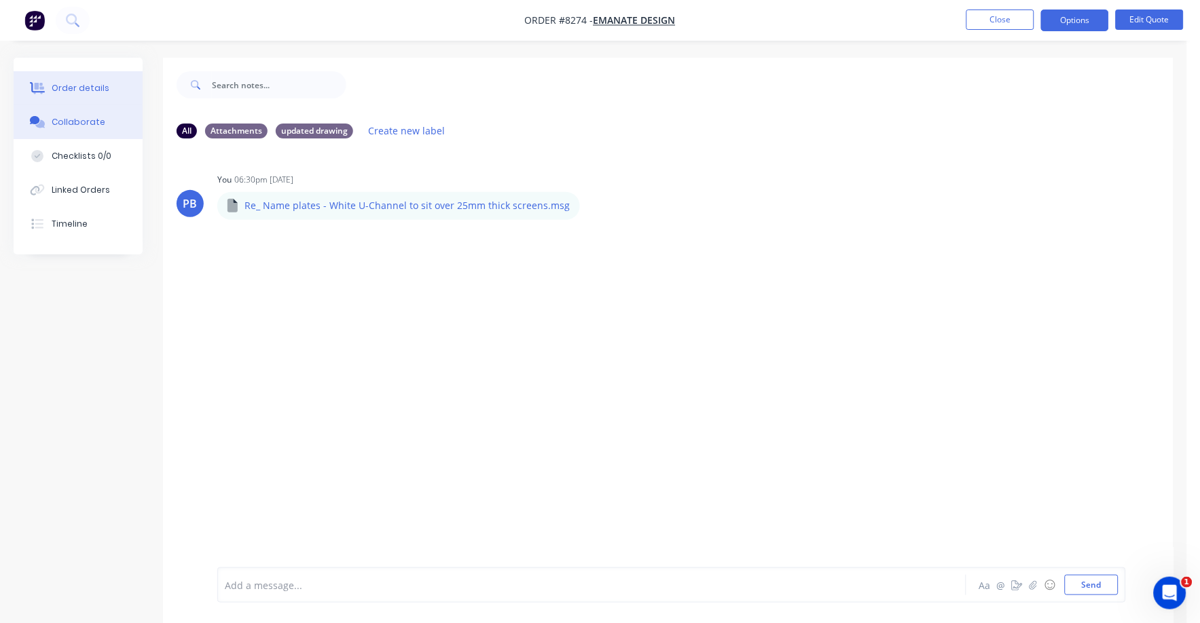
click at [97, 78] on button "Order details" at bounding box center [78, 88] width 129 height 34
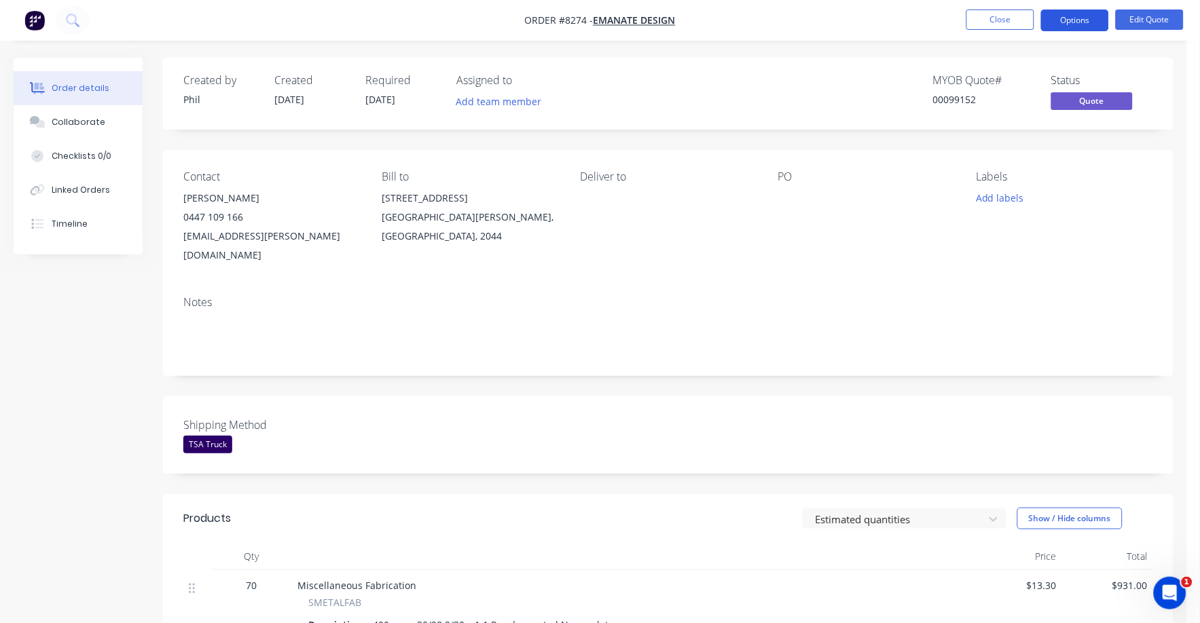
click at [1071, 20] on button "Options" at bounding box center [1075, 21] width 68 height 22
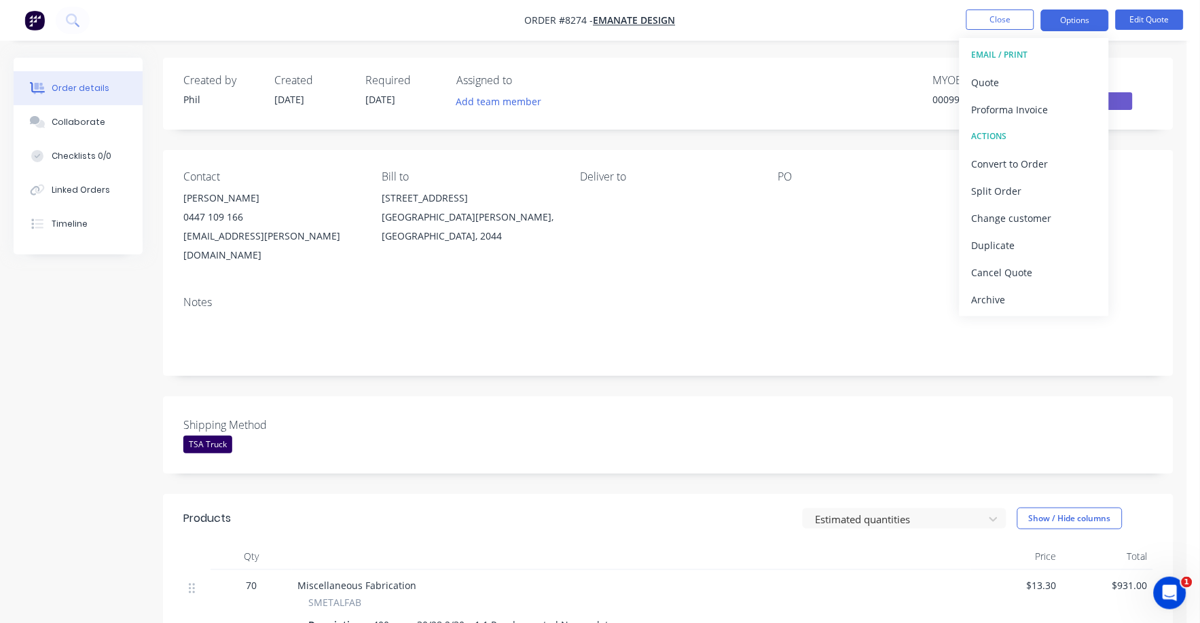
click at [862, 229] on div "PO" at bounding box center [866, 217] width 177 height 94
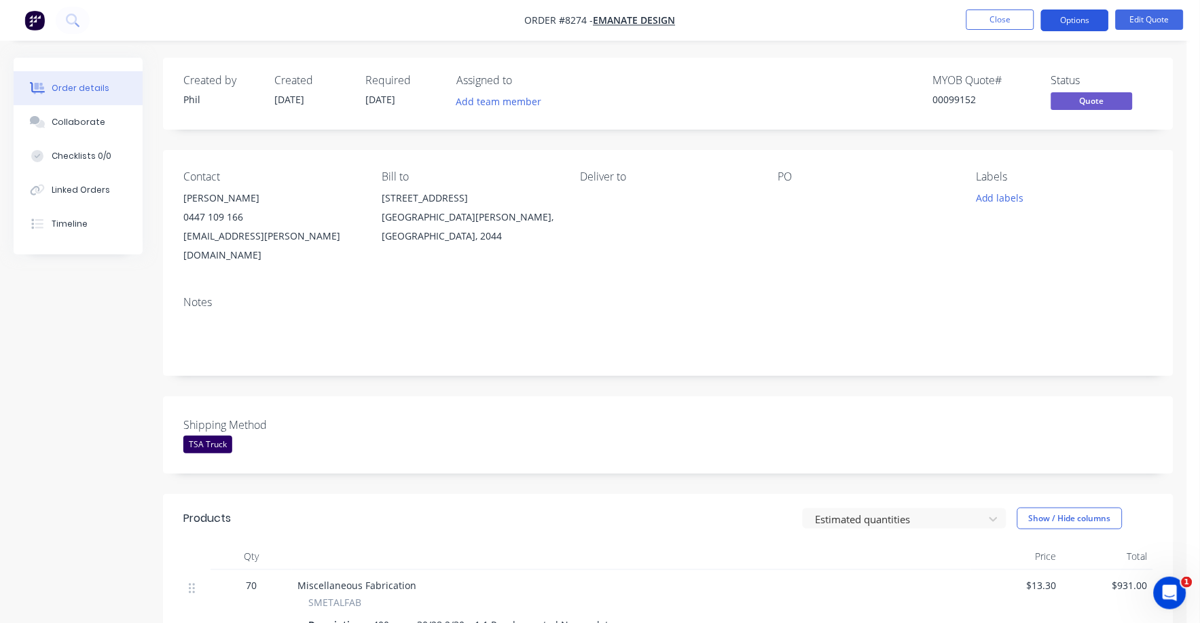
click at [1063, 19] on button "Options" at bounding box center [1075, 21] width 68 height 22
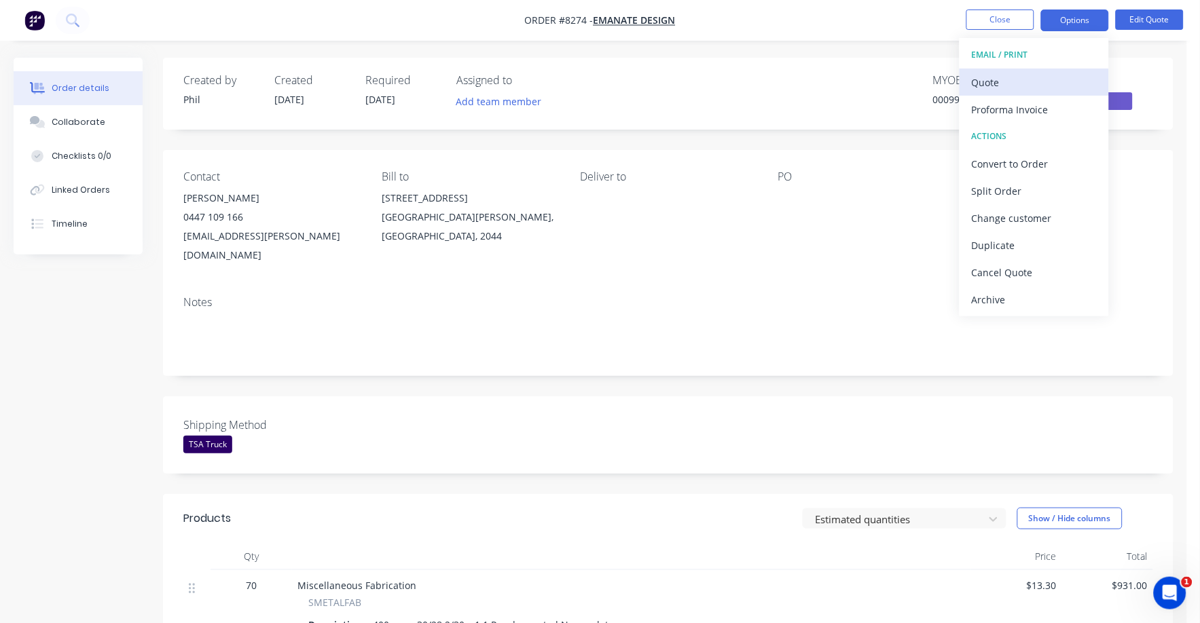
click at [991, 83] on div "Quote" at bounding box center [1034, 83] width 125 height 20
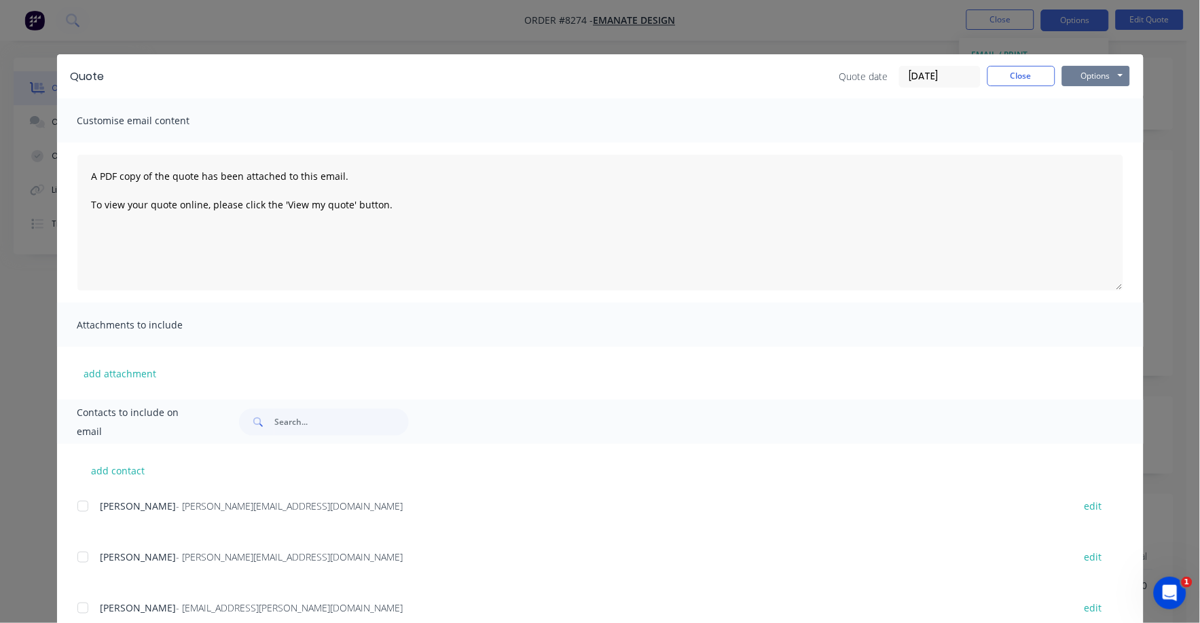
click at [1090, 75] on button "Options" at bounding box center [1096, 76] width 68 height 20
click at [1092, 125] on button "Print" at bounding box center [1105, 122] width 87 height 22
click at [1086, 75] on button "Options" at bounding box center [1096, 76] width 68 height 20
click at [1090, 119] on button "Print" at bounding box center [1105, 122] width 87 height 22
click at [997, 77] on button "Close" at bounding box center [1021, 76] width 68 height 20
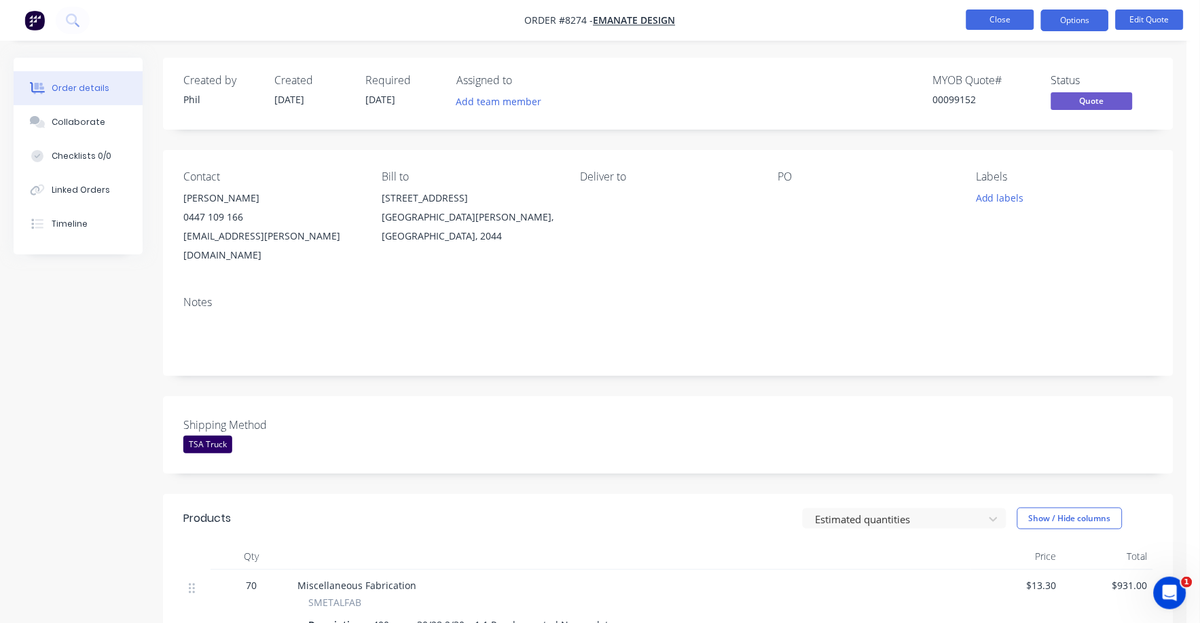
click at [994, 20] on button "Close" at bounding box center [1000, 20] width 68 height 20
